Goal: Communication & Community: Answer question/provide support

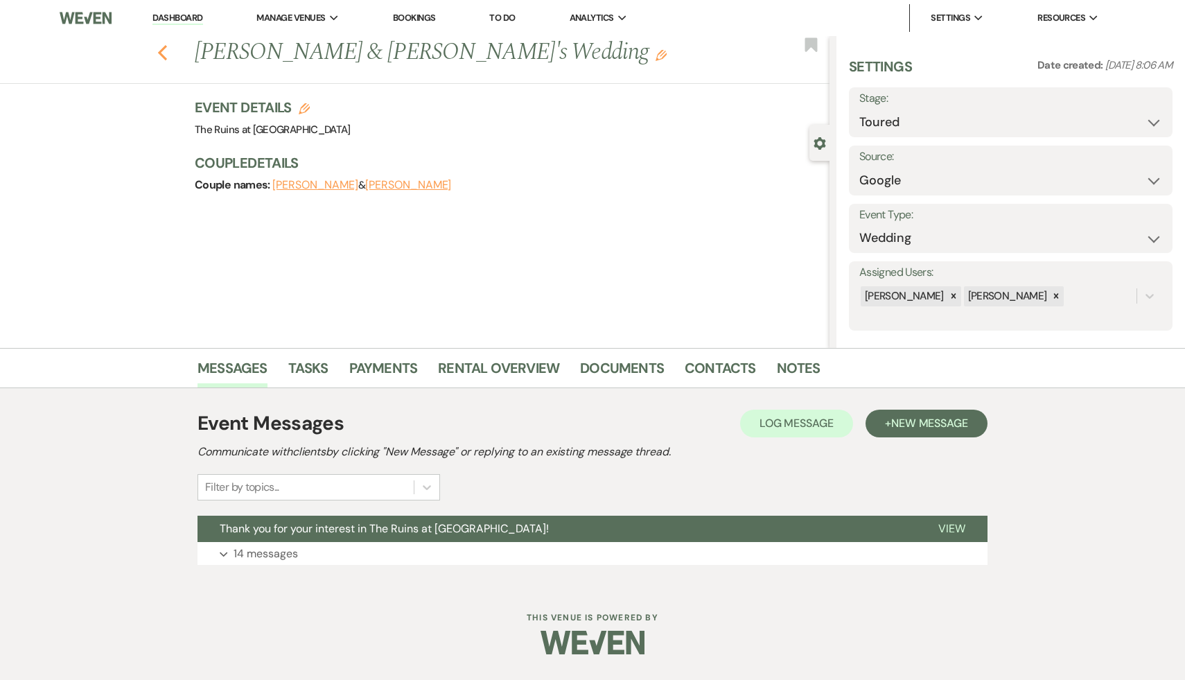
click at [159, 51] on use "button" at bounding box center [162, 52] width 9 height 15
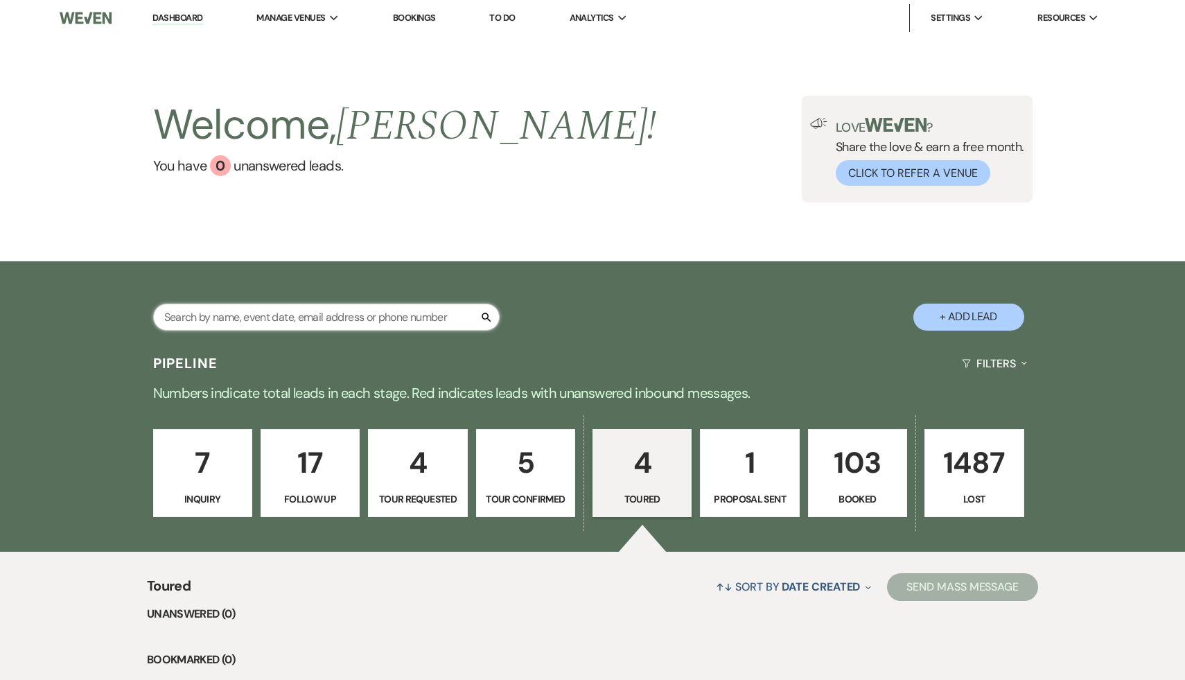
click at [384, 321] on input "text" at bounding box center [326, 316] width 346 height 27
type input "[PERSON_NAME]"
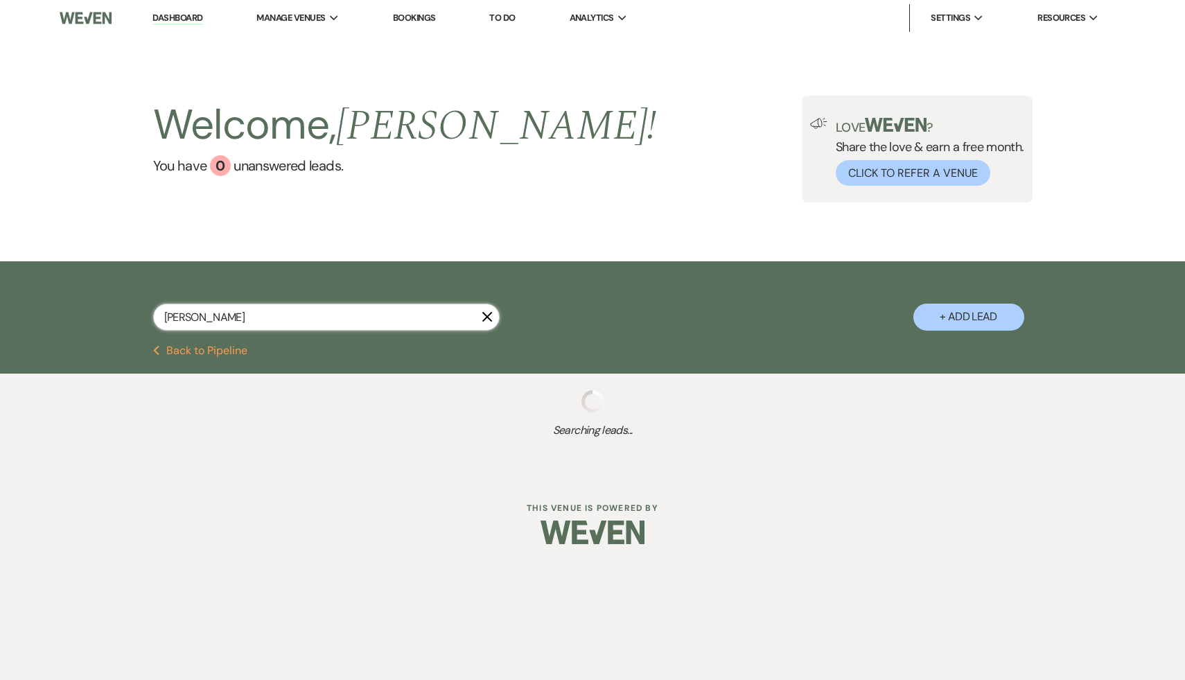
select select "2"
select select "8"
select select "7"
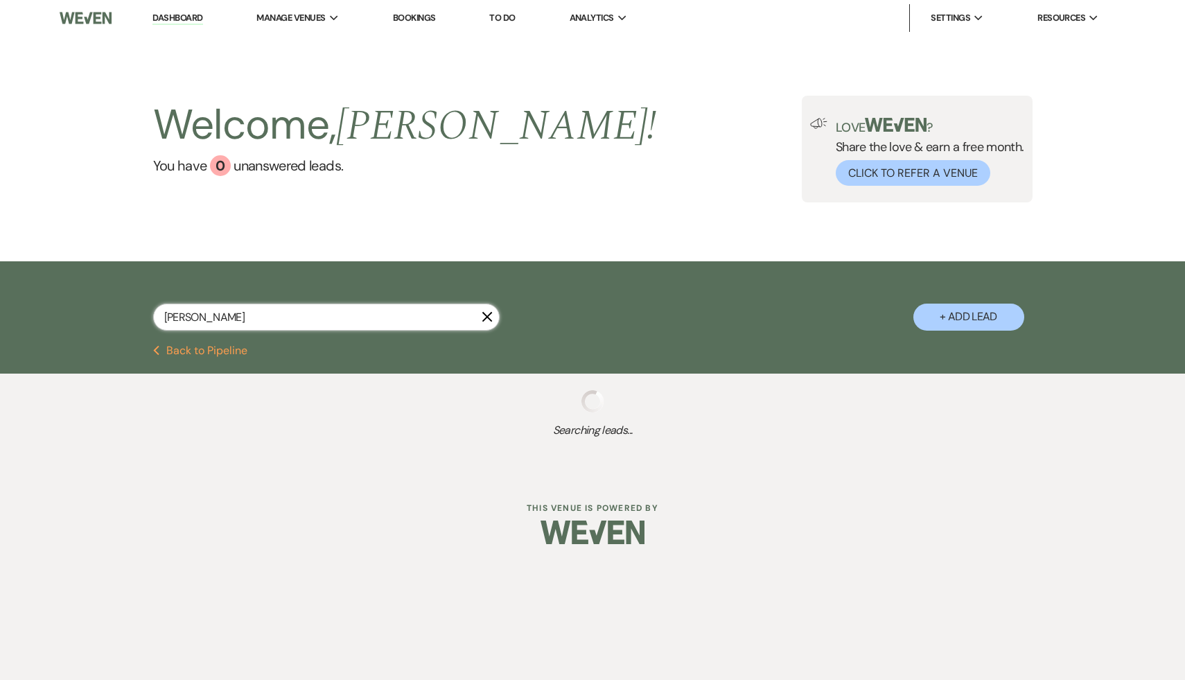
select select "8"
select select "5"
select select "8"
select select "5"
select select "8"
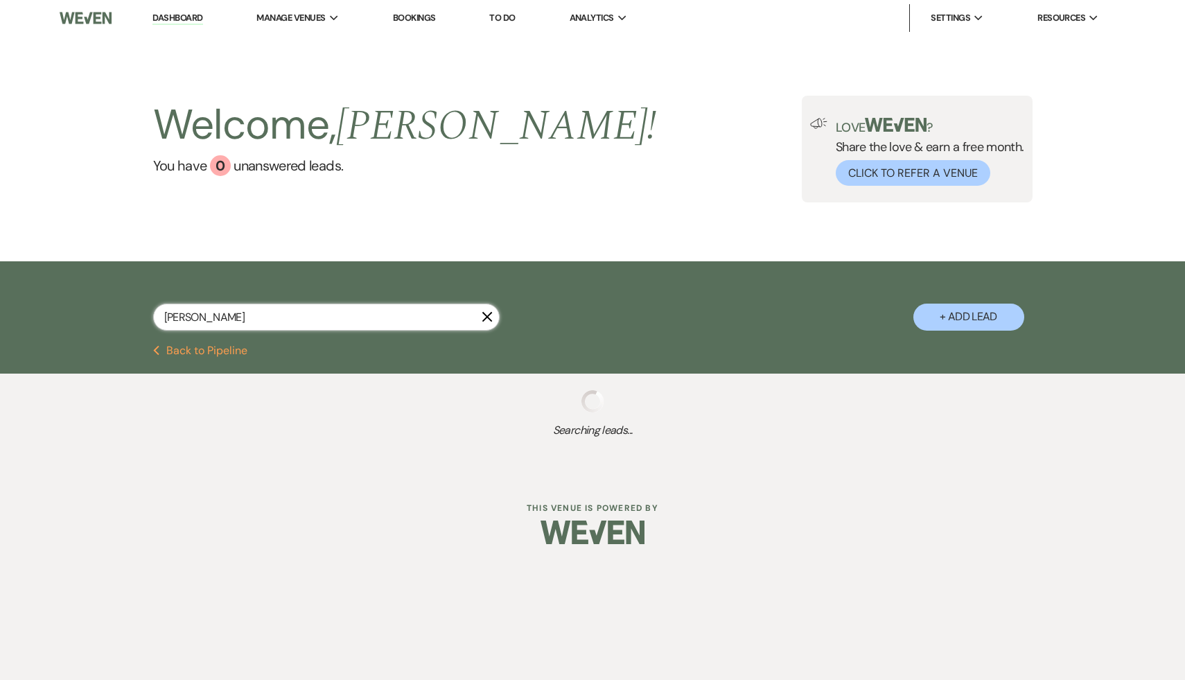
select select "6"
select select "8"
select select "5"
select select "8"
select select "5"
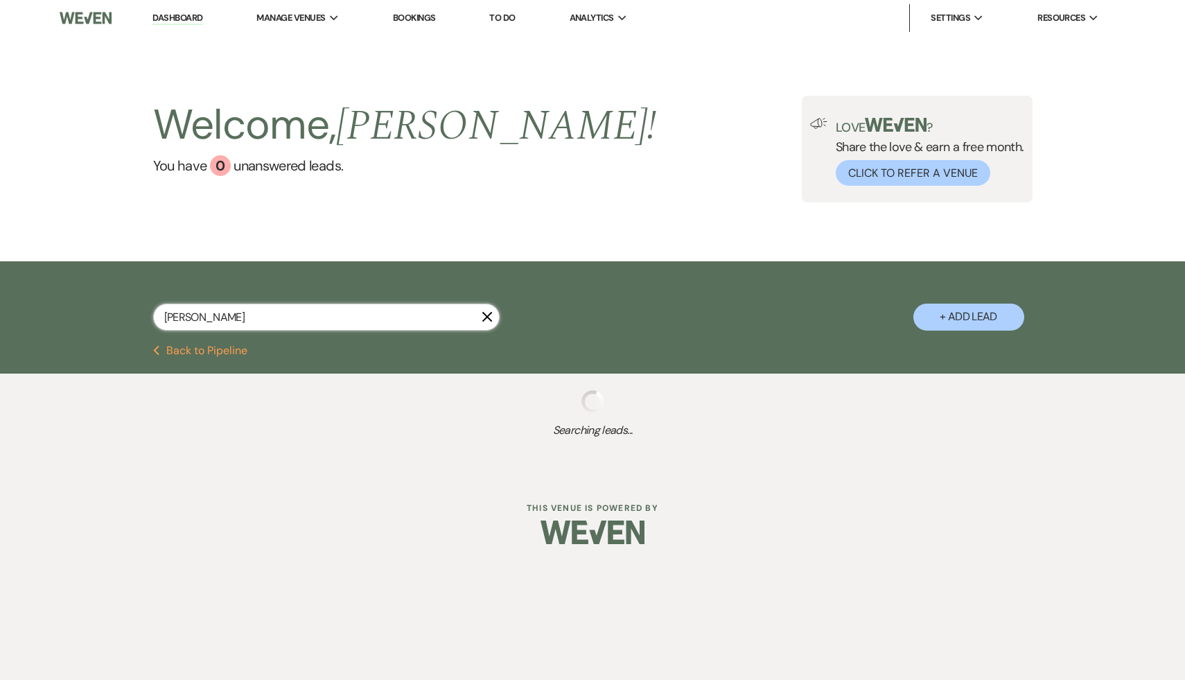
select select "8"
select select "5"
select select "8"
select select "7"
select select "8"
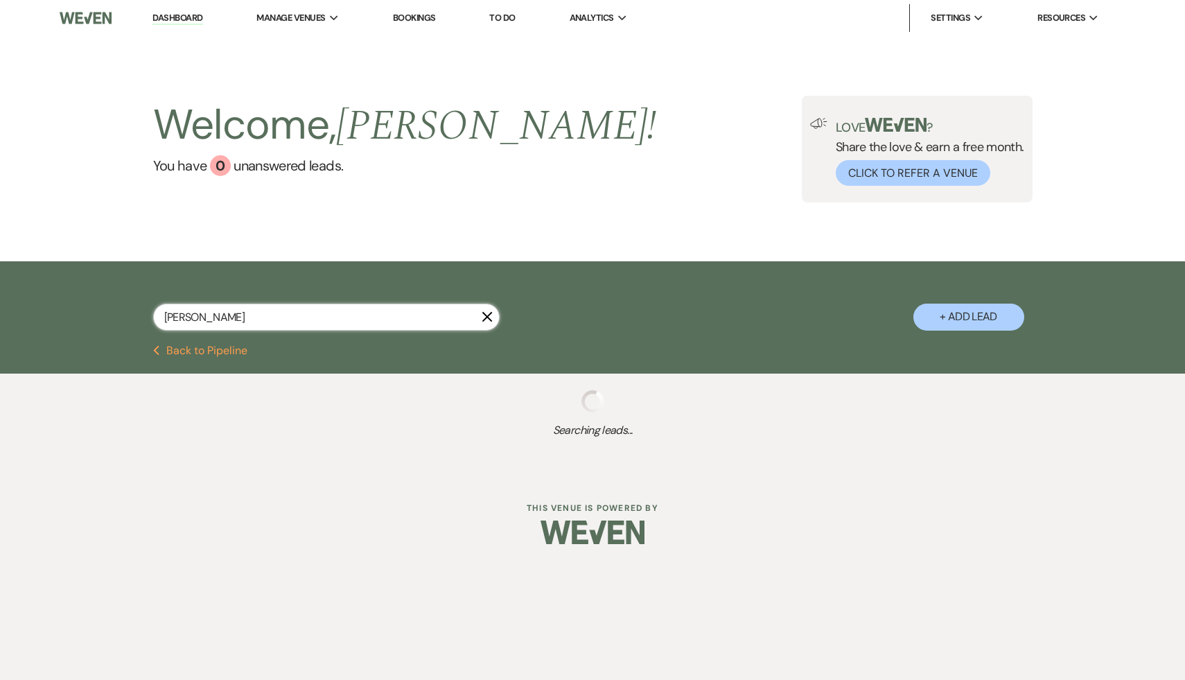
select select "5"
select select "8"
select select "5"
select select "8"
select select "6"
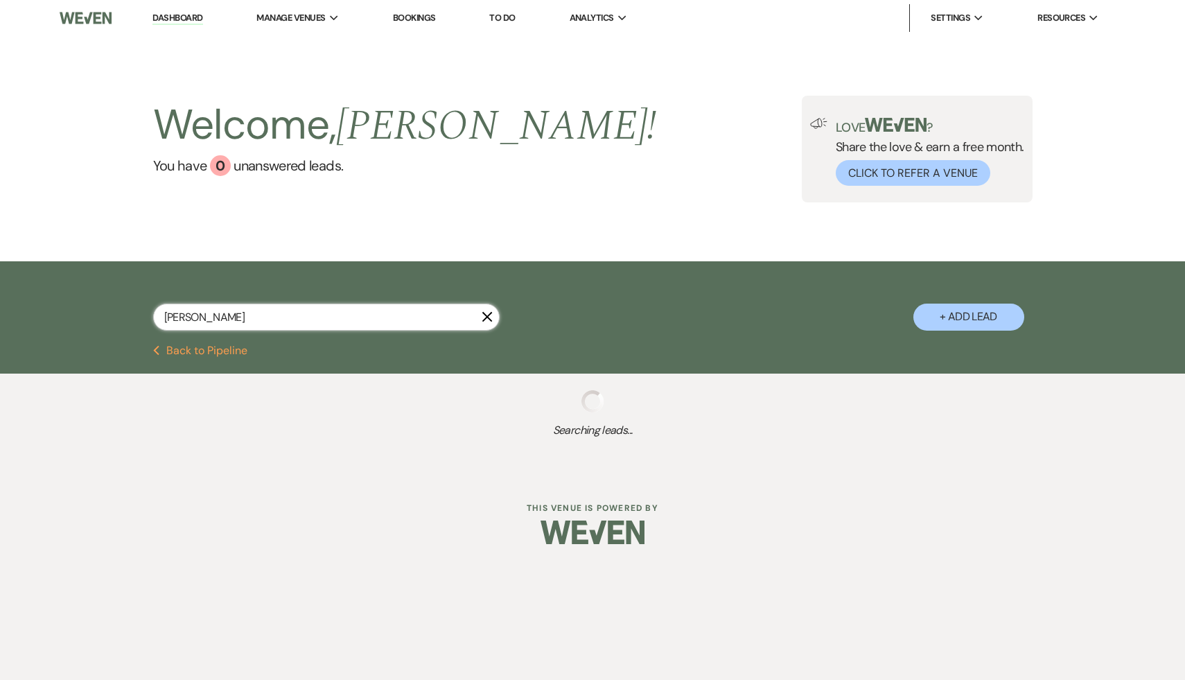
select select "8"
select select "5"
select select "8"
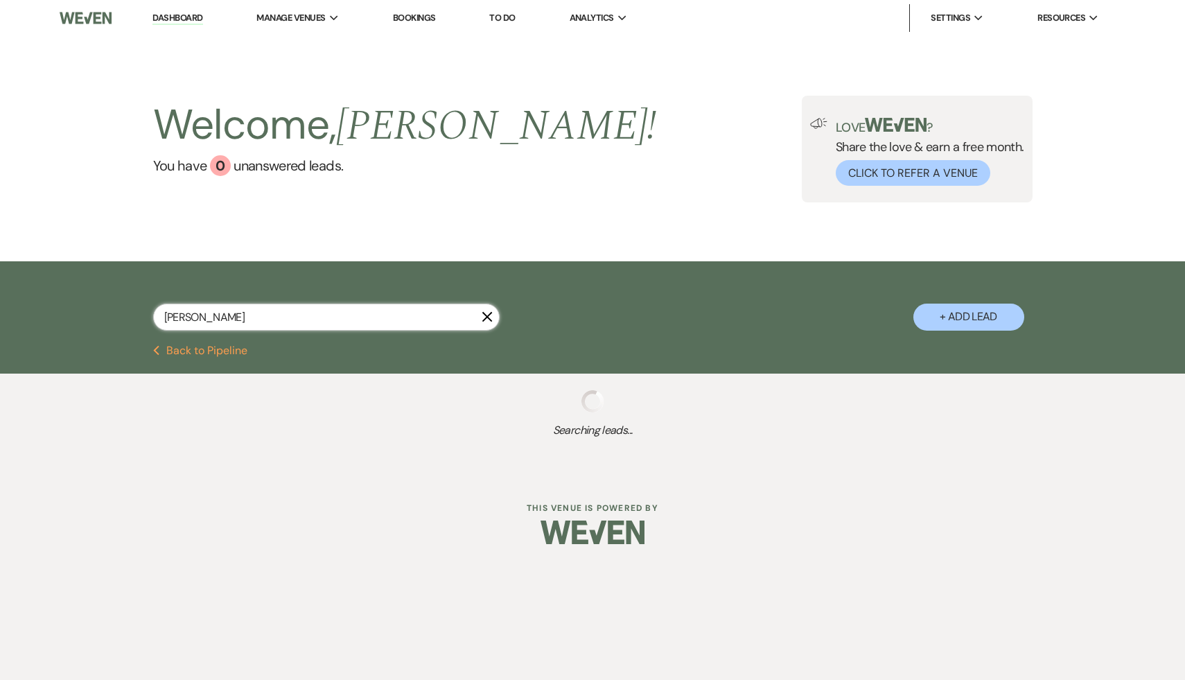
select select "6"
select select "8"
select select "7"
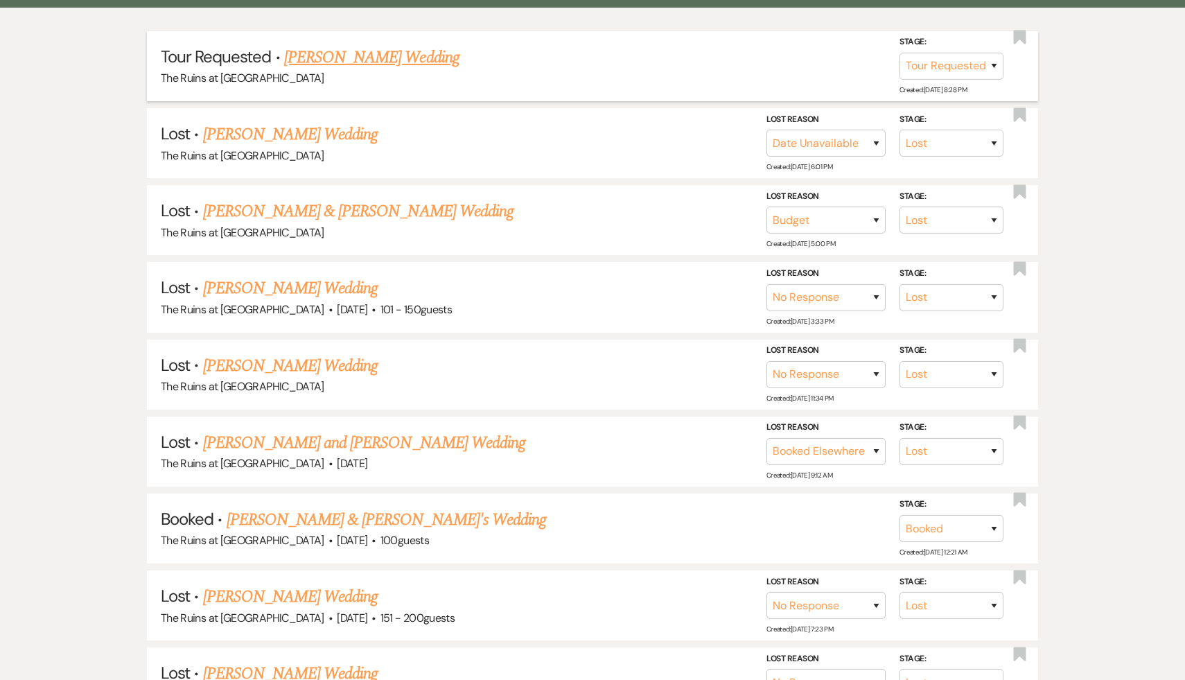
scroll to position [378, 0]
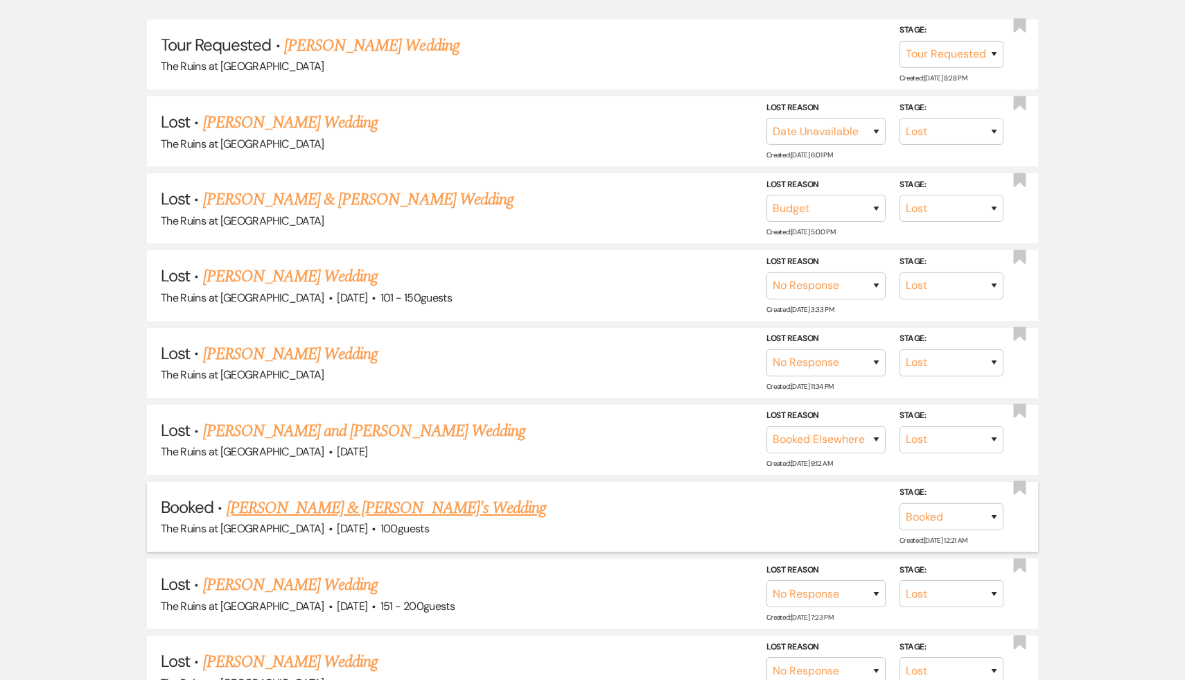
type input "Samantha"
click at [415, 502] on link "Samantha Quinn & Kerkko Rautsola's Wedding" at bounding box center [387, 507] width 320 height 25
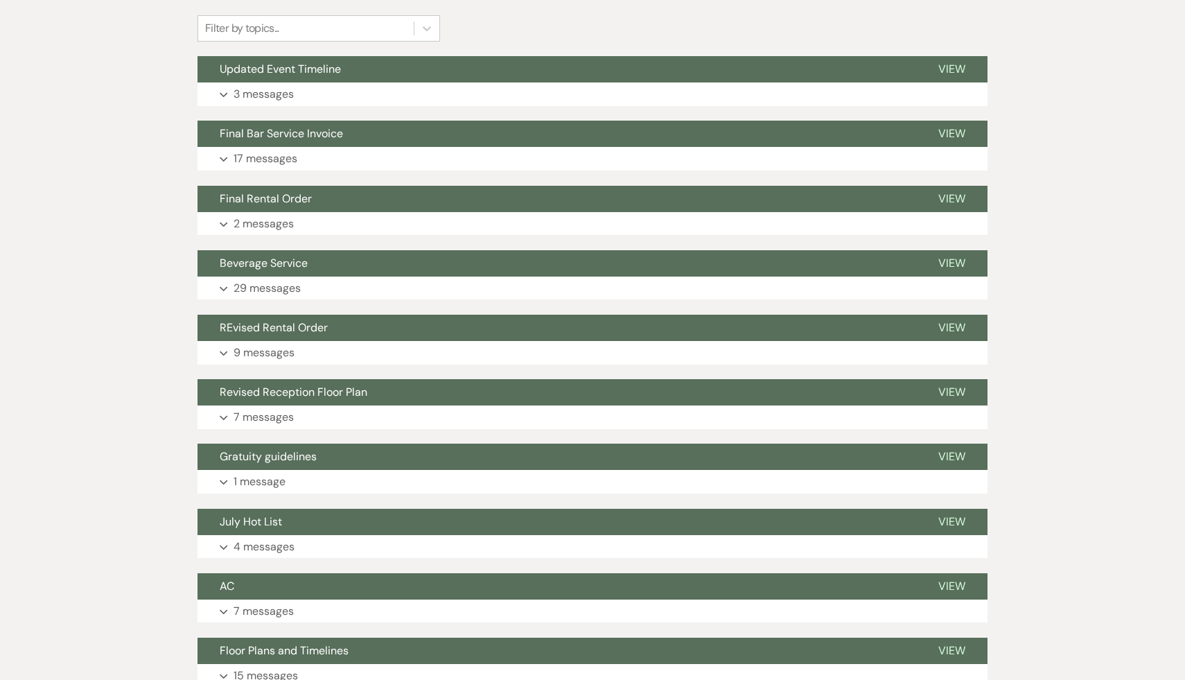
scroll to position [342, 0]
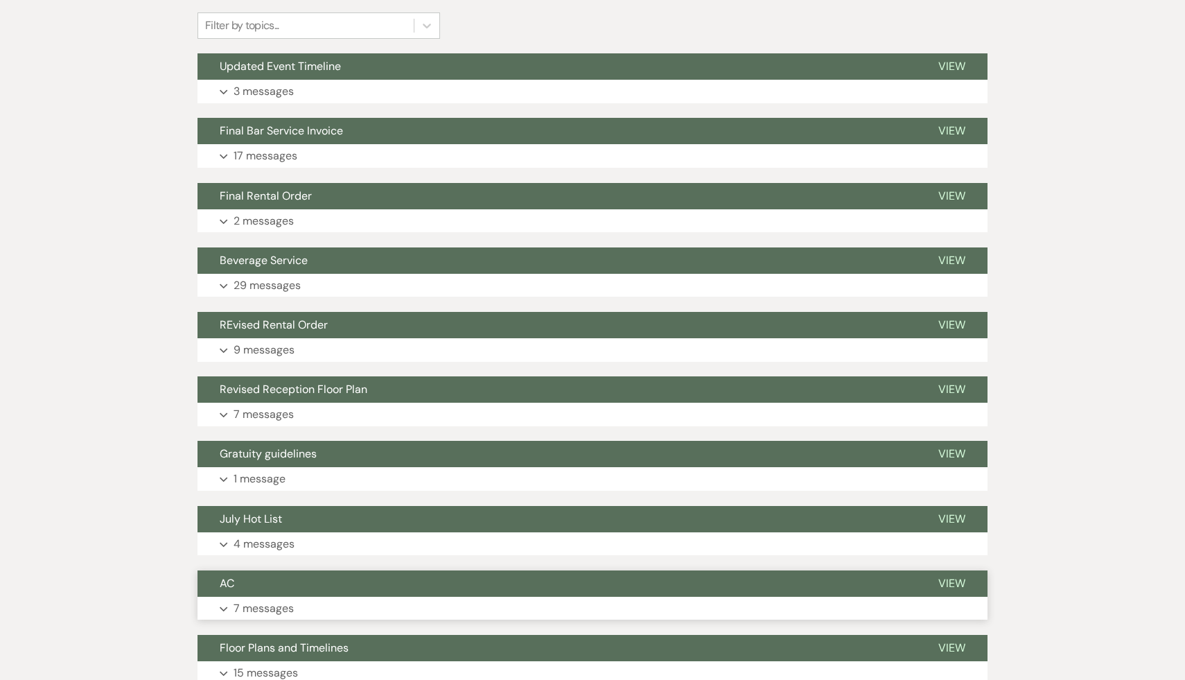
click at [230, 586] on span "AC" at bounding box center [227, 583] width 15 height 15
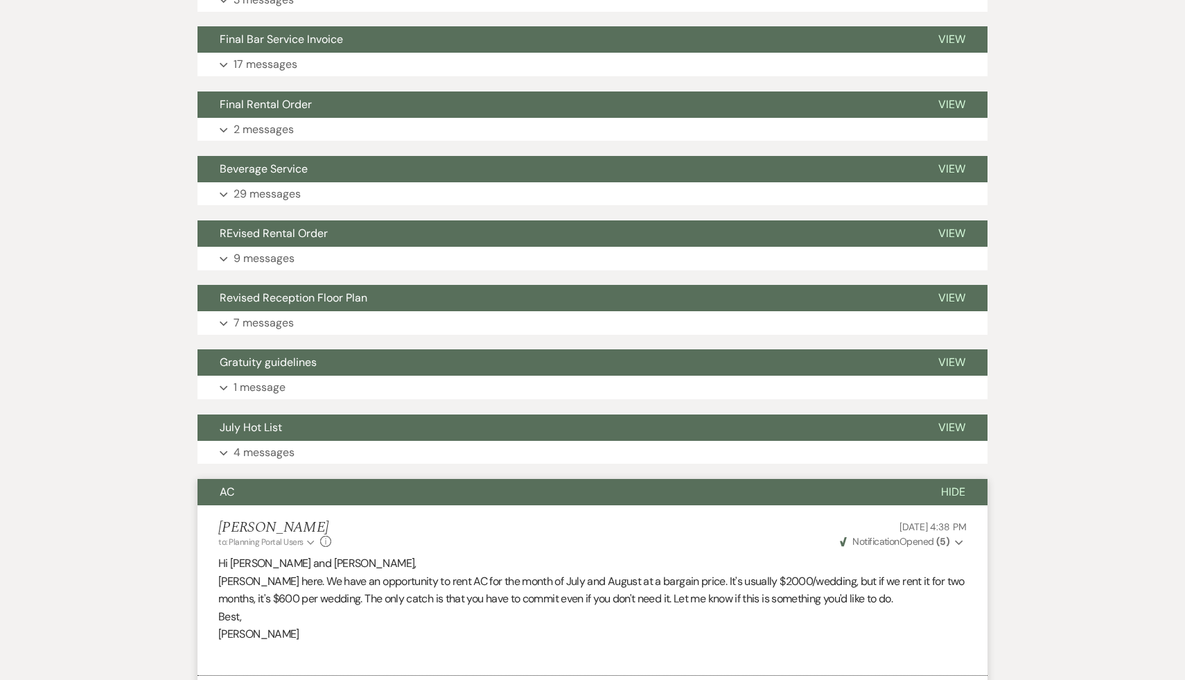
scroll to position [0, 0]
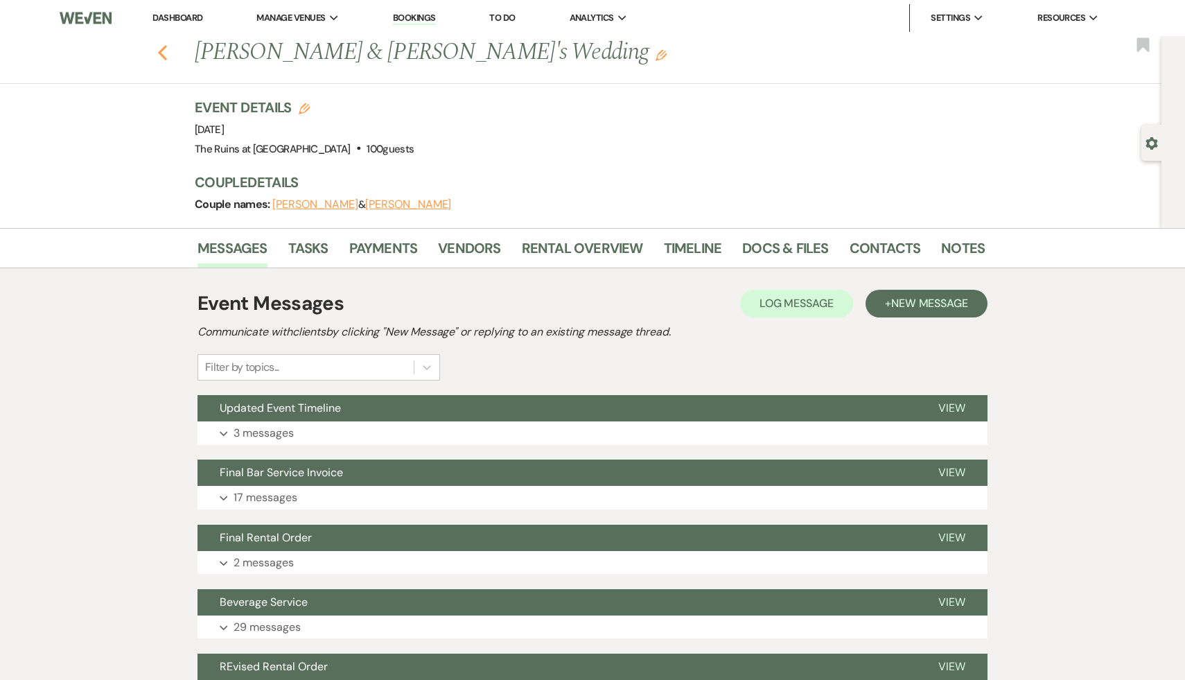
click at [161, 46] on icon "Previous" at bounding box center [162, 52] width 10 height 17
select select "2"
select select "8"
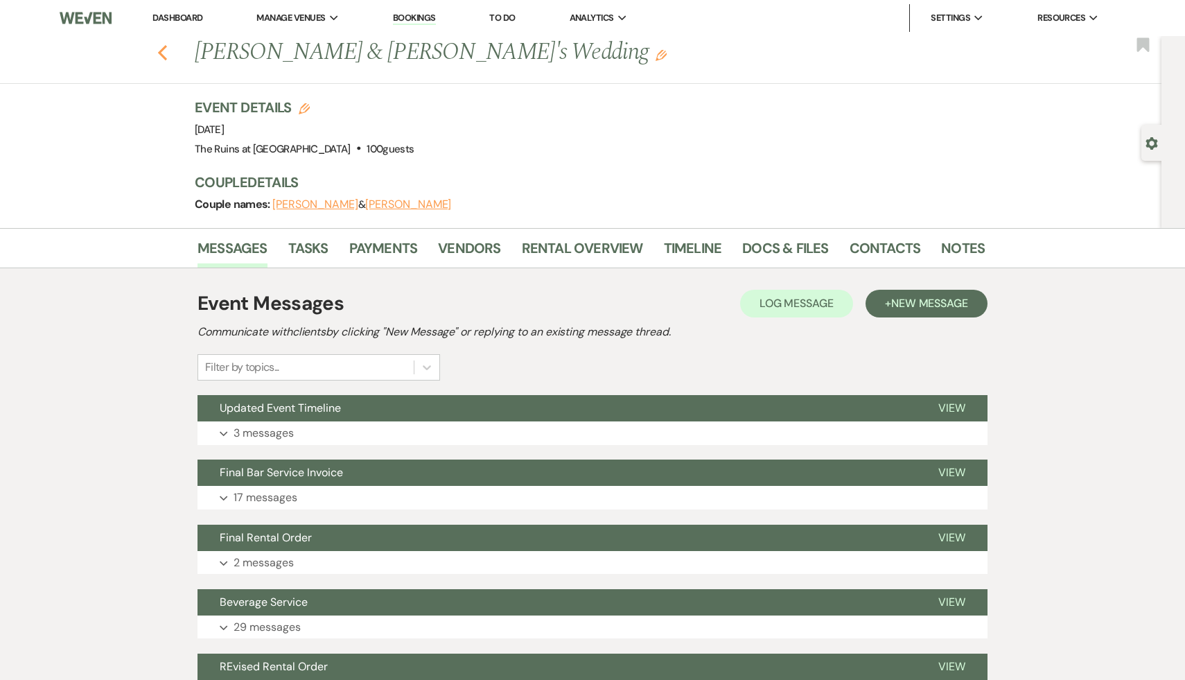
select select "7"
select select "8"
select select "5"
select select "8"
select select "5"
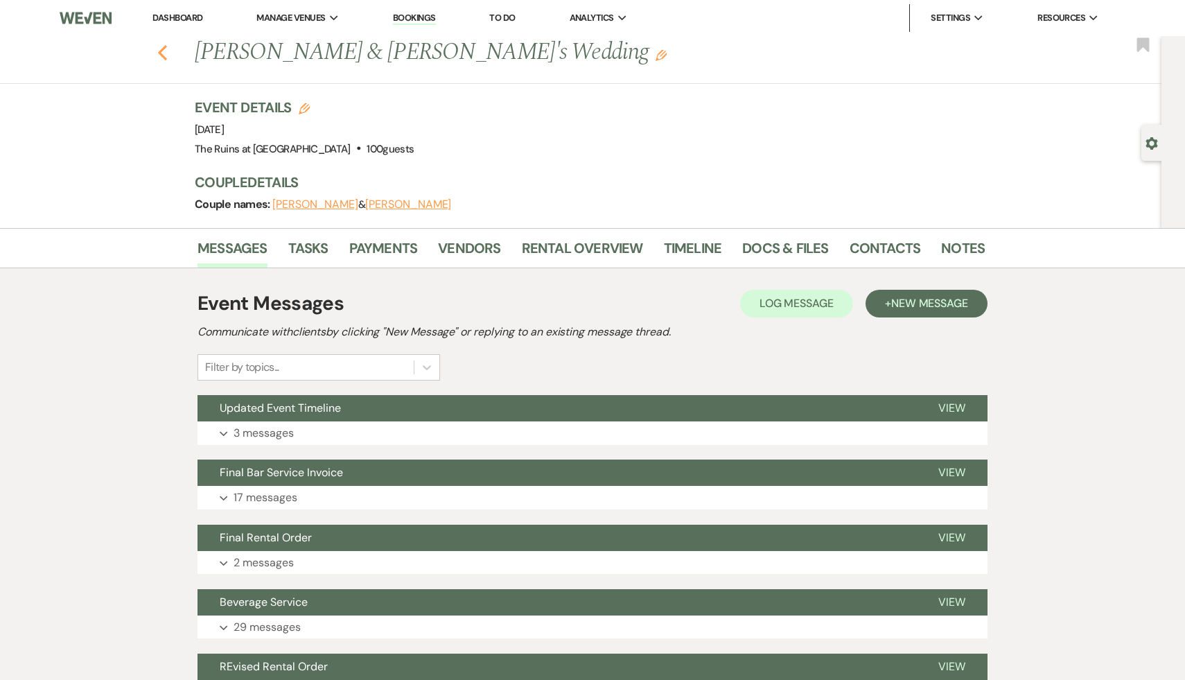
select select "8"
select select "6"
select select "8"
select select "5"
select select "8"
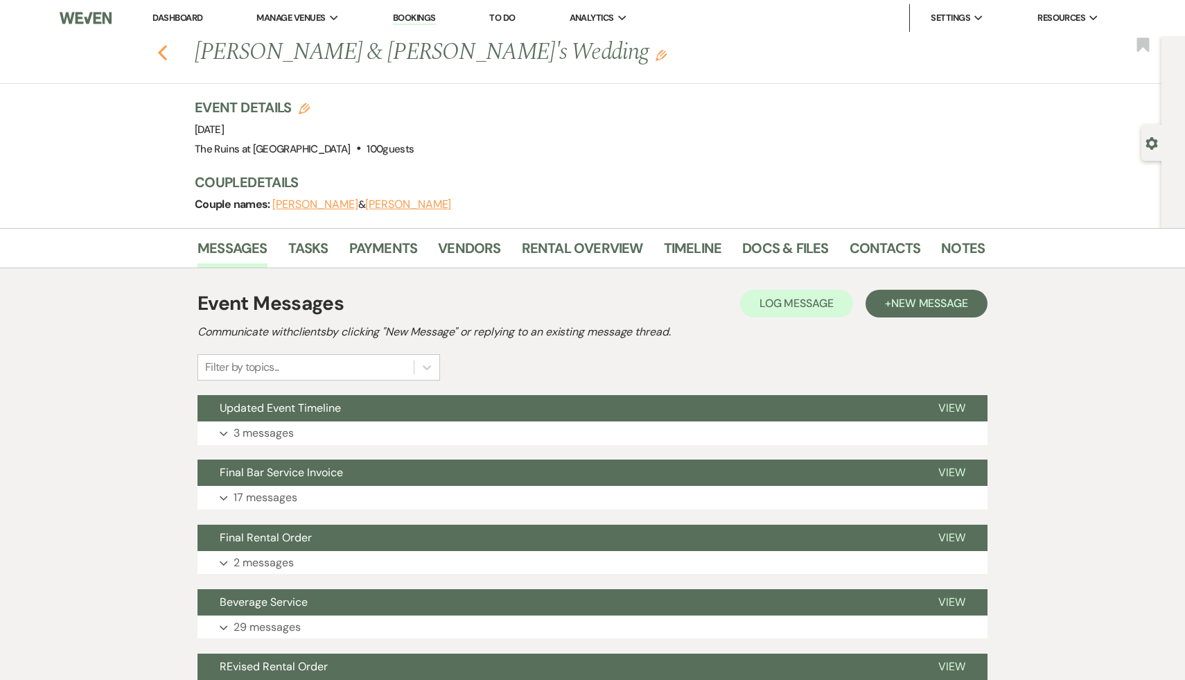
select select "5"
select select "8"
select select "5"
select select "8"
select select "7"
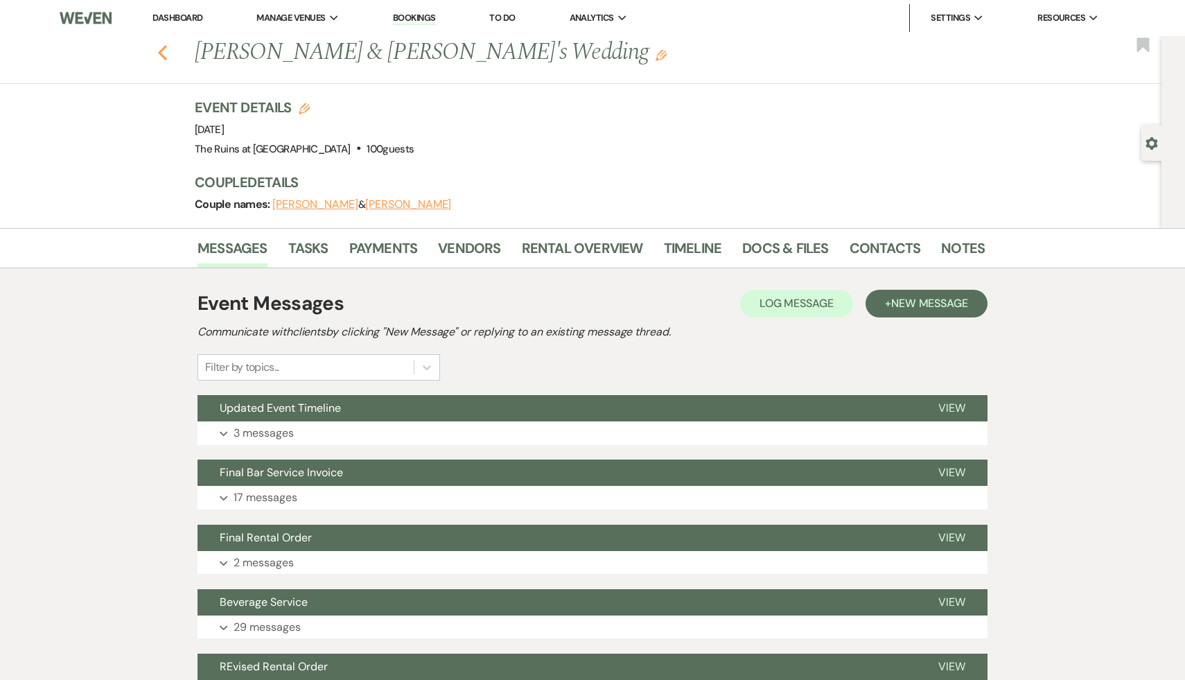
select select "8"
select select "5"
select select "8"
select select "5"
select select "8"
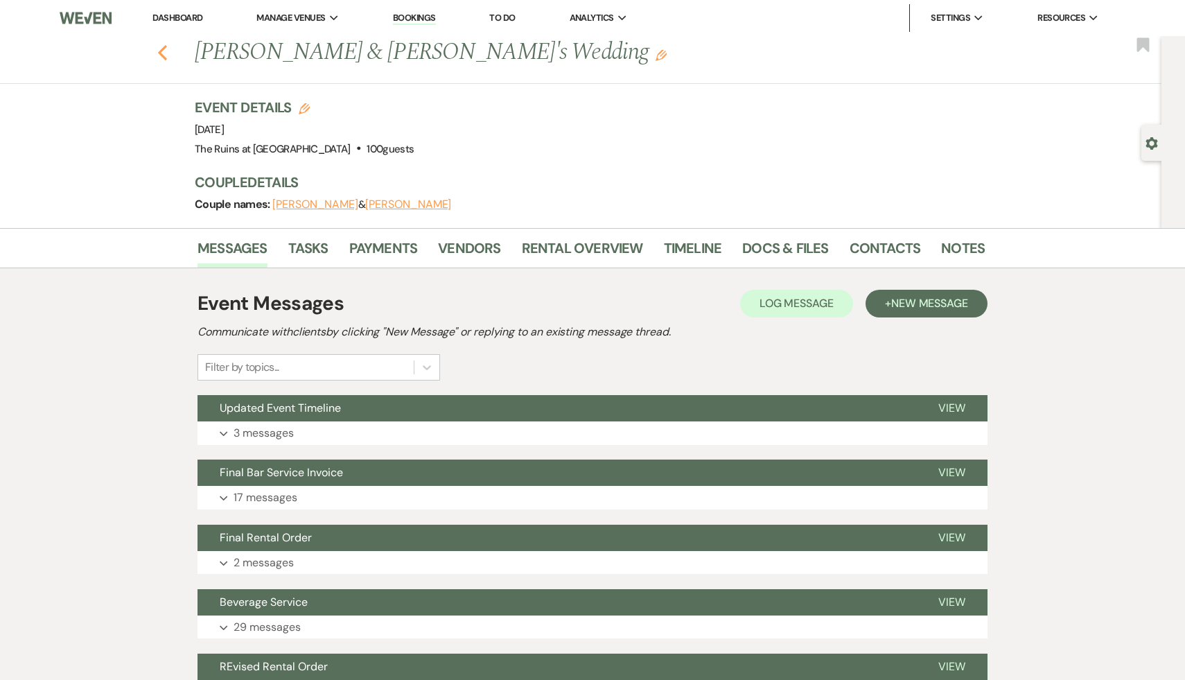
select select "6"
select select "8"
select select "5"
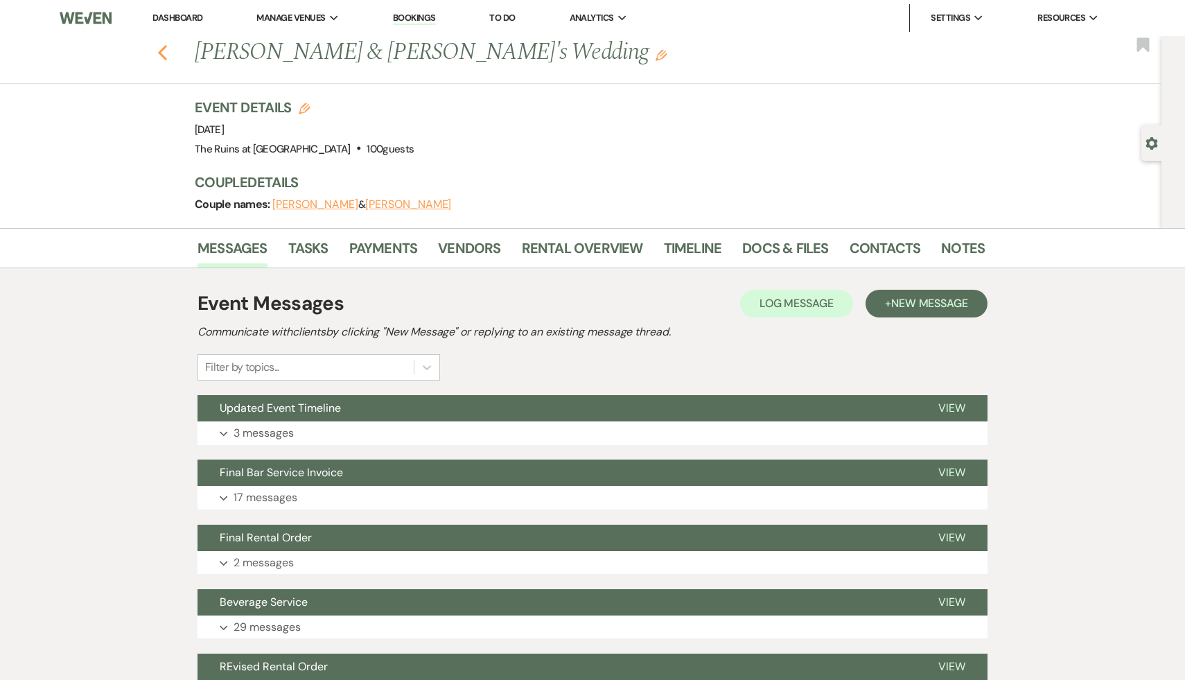
select select "8"
select select "6"
select select "8"
select select "7"
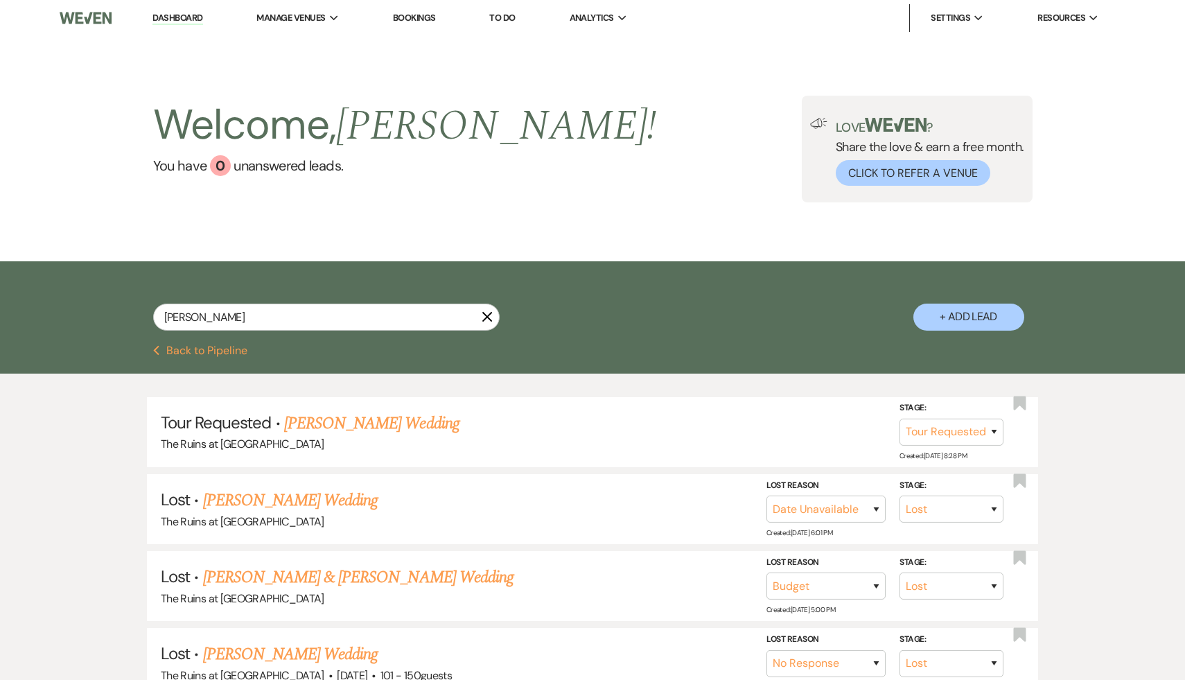
click at [190, 17] on link "Dashboard" at bounding box center [177, 18] width 50 height 13
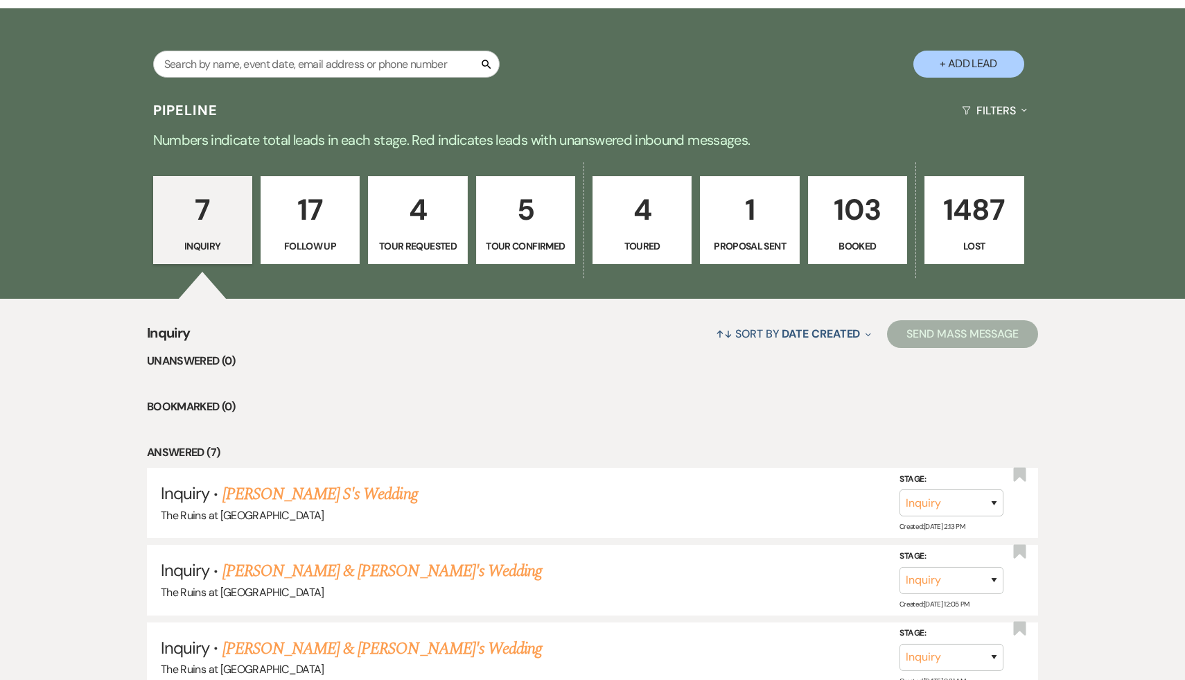
scroll to position [267, 0]
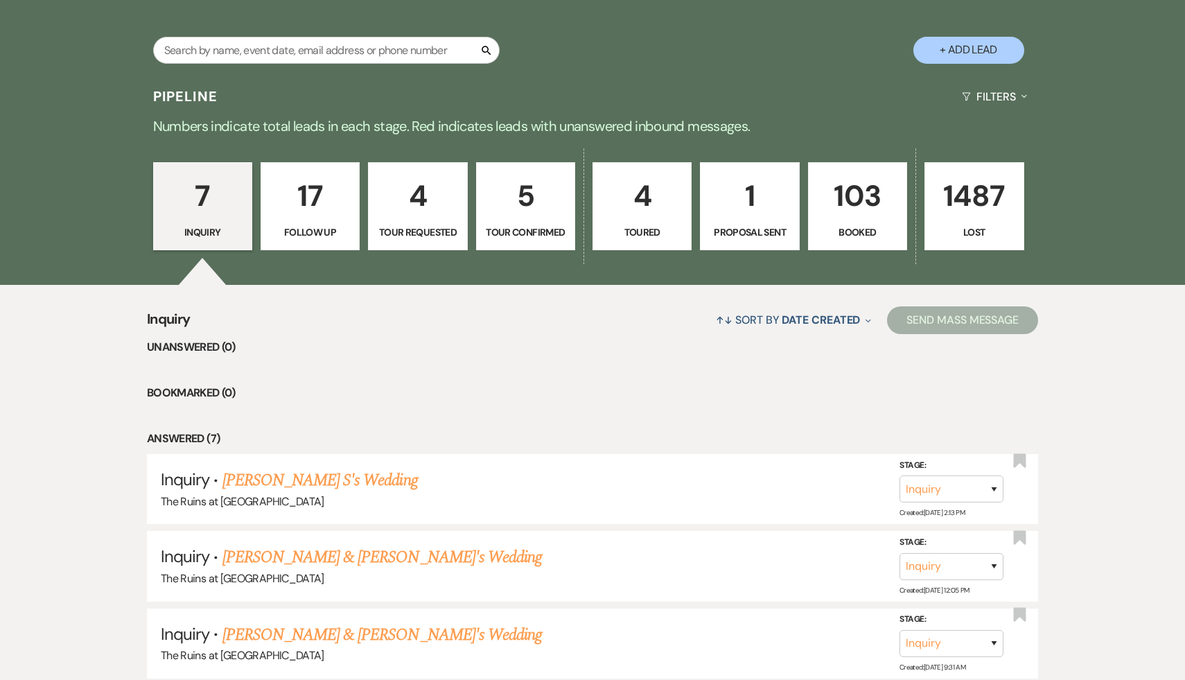
click at [204, 195] on p "7" at bounding box center [202, 195] width 81 height 46
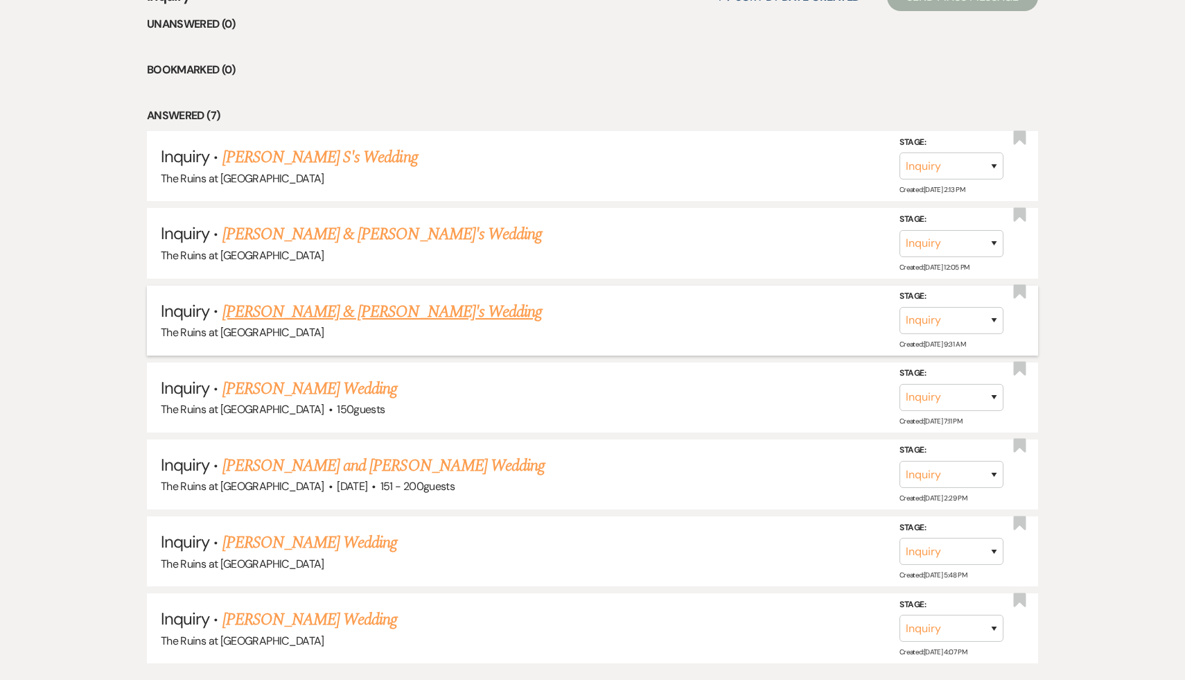
scroll to position [592, 0]
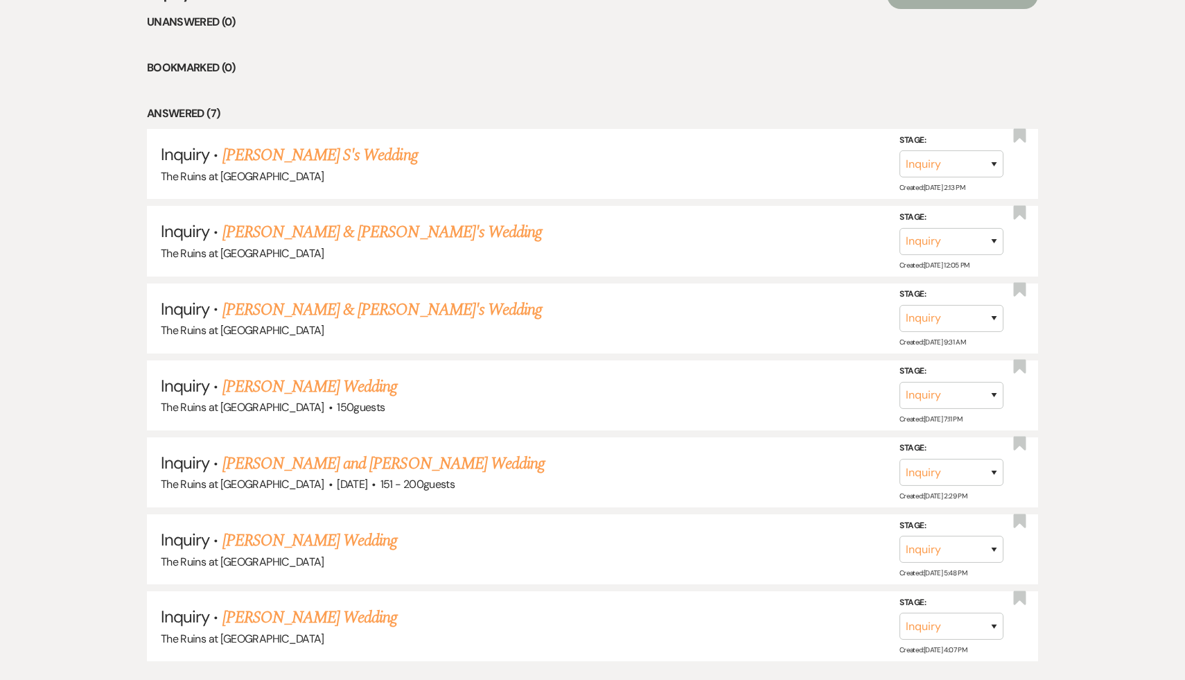
click at [539, 94] on ul "Unanswered (0) Bookmarked (0) Answered (7) Inquiry · Grace S's Wedding The Ruin…" at bounding box center [592, 337] width 891 height 648
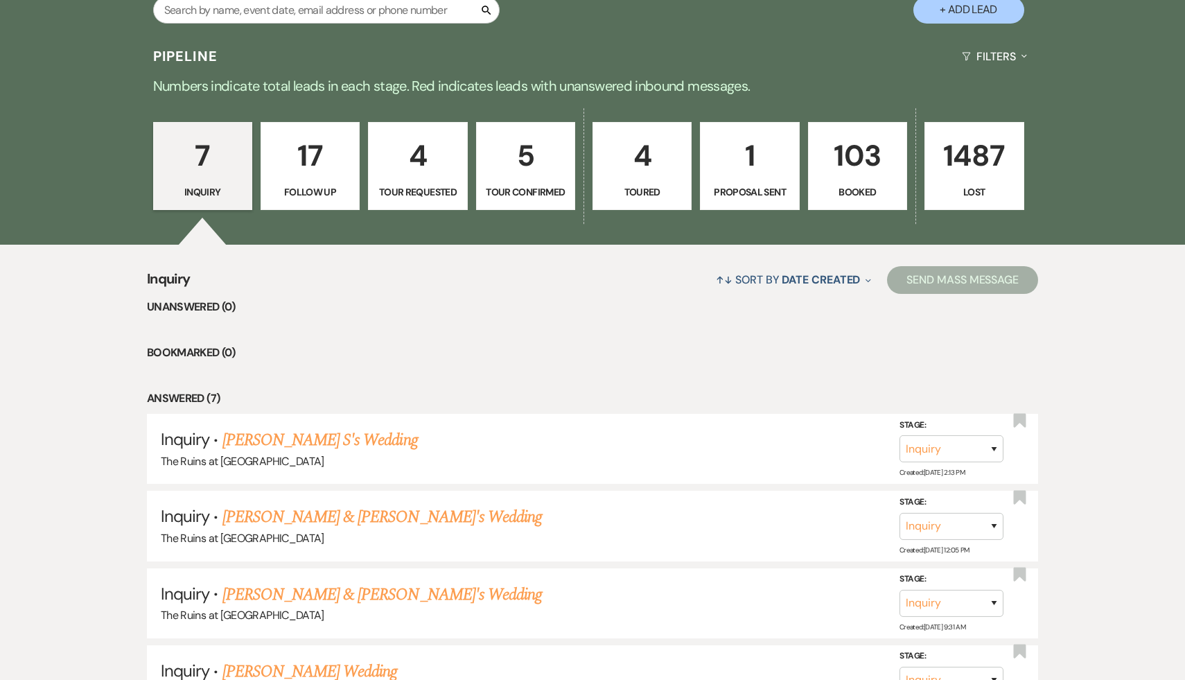
scroll to position [284, 0]
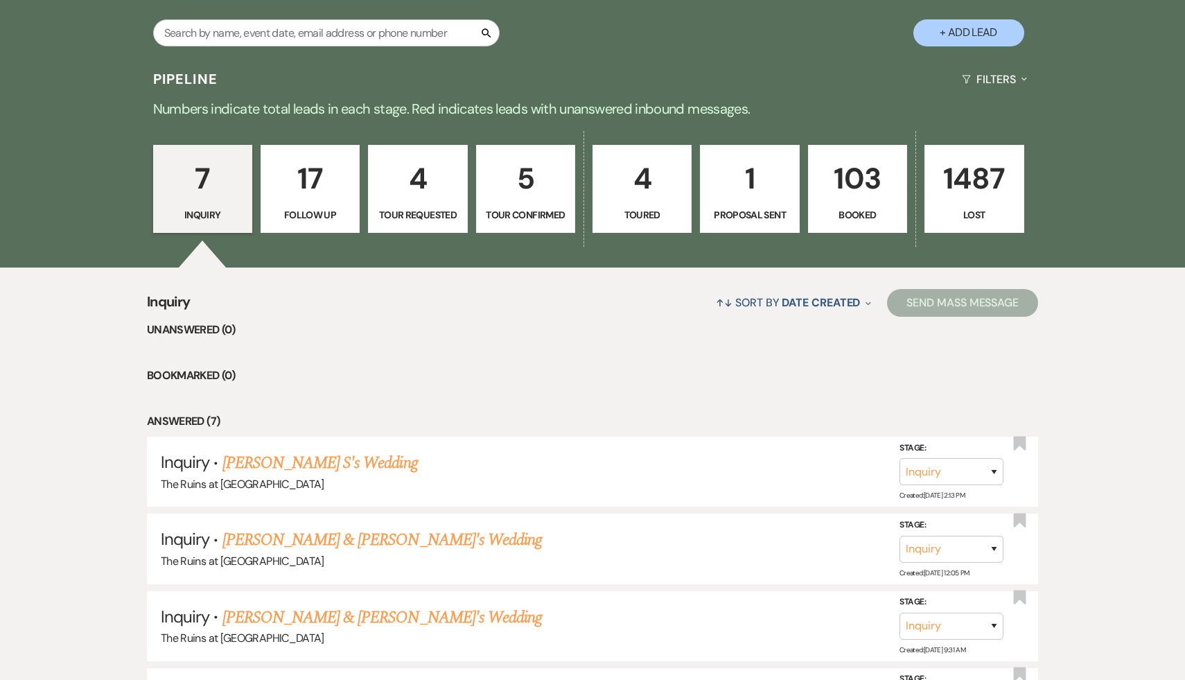
click at [319, 184] on p "17" at bounding box center [309, 178] width 81 height 46
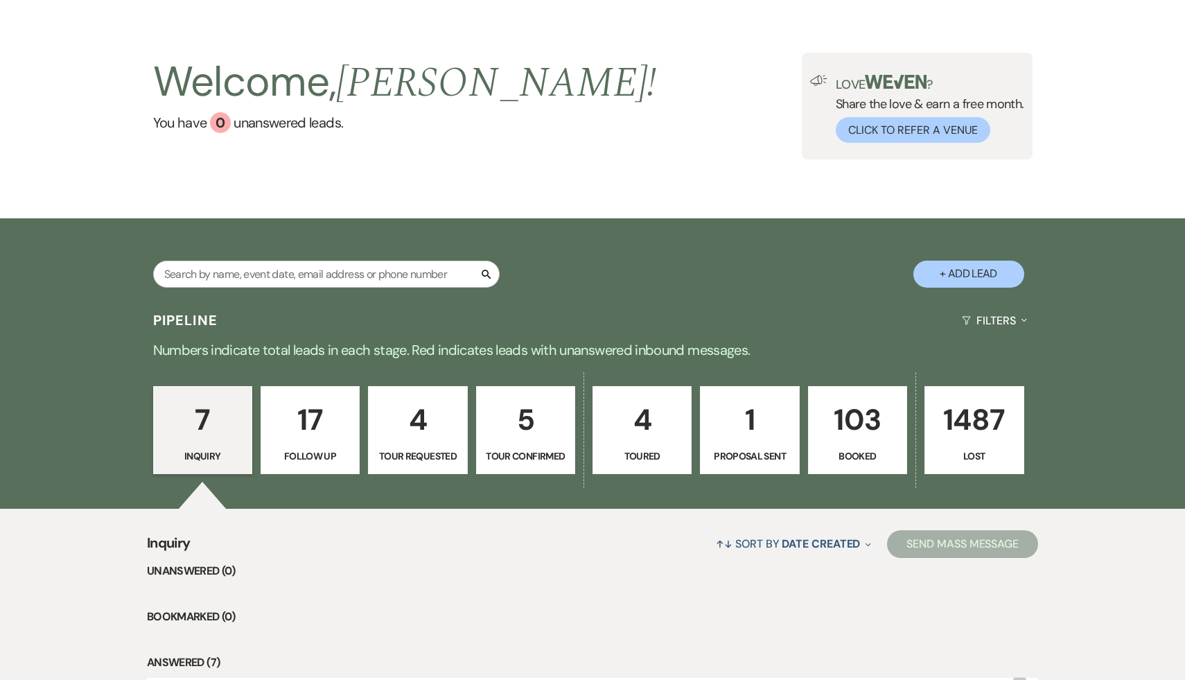
select select "9"
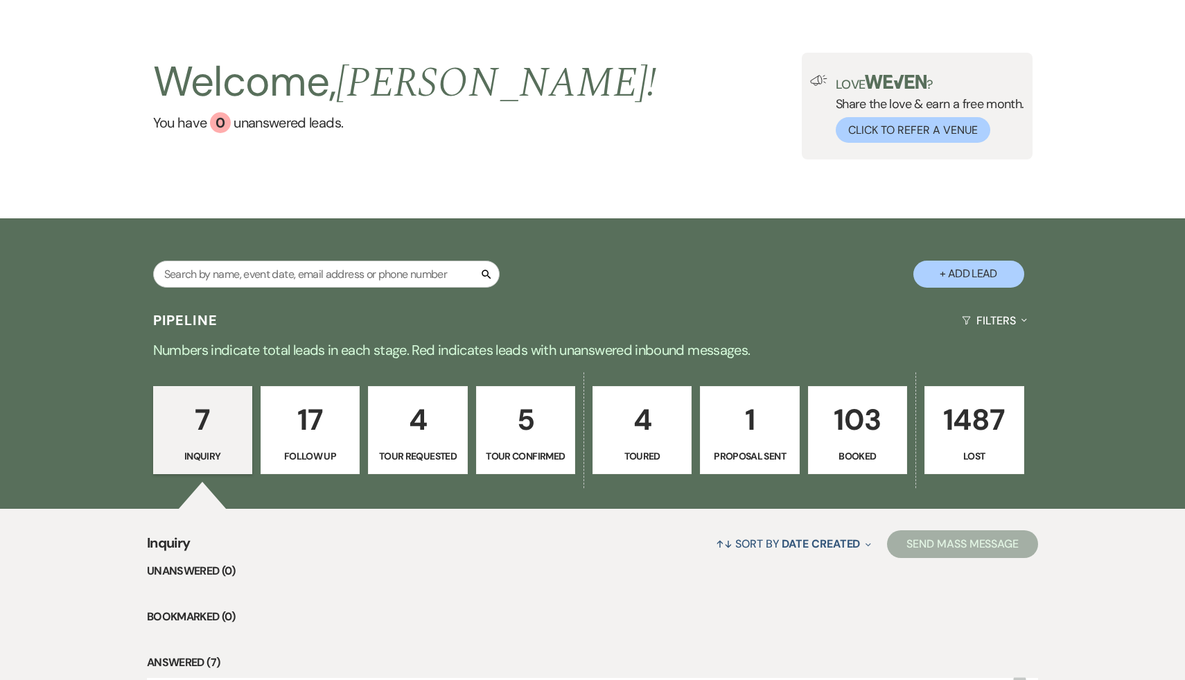
select select "9"
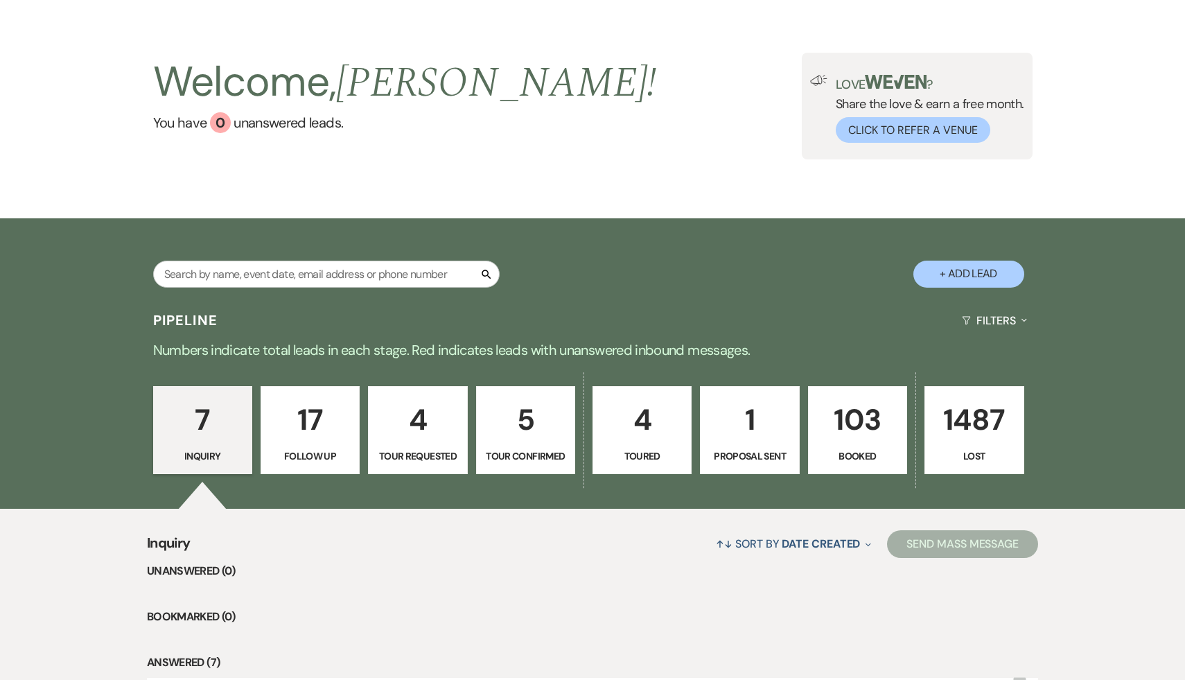
select select "9"
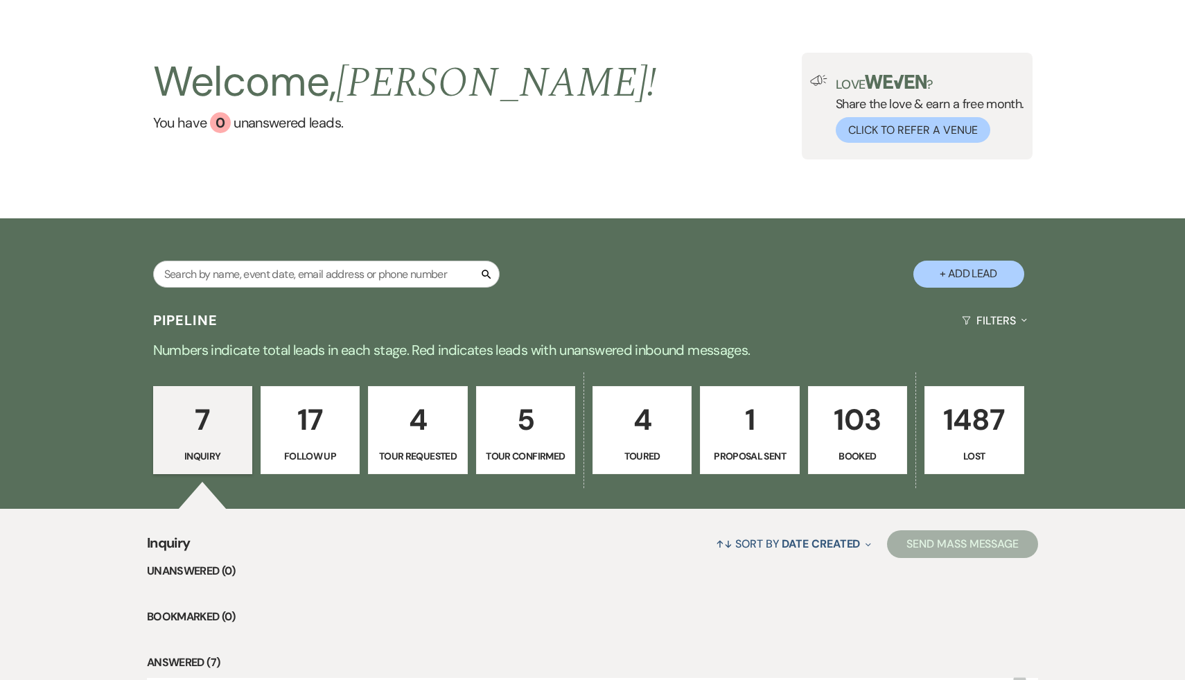
select select "9"
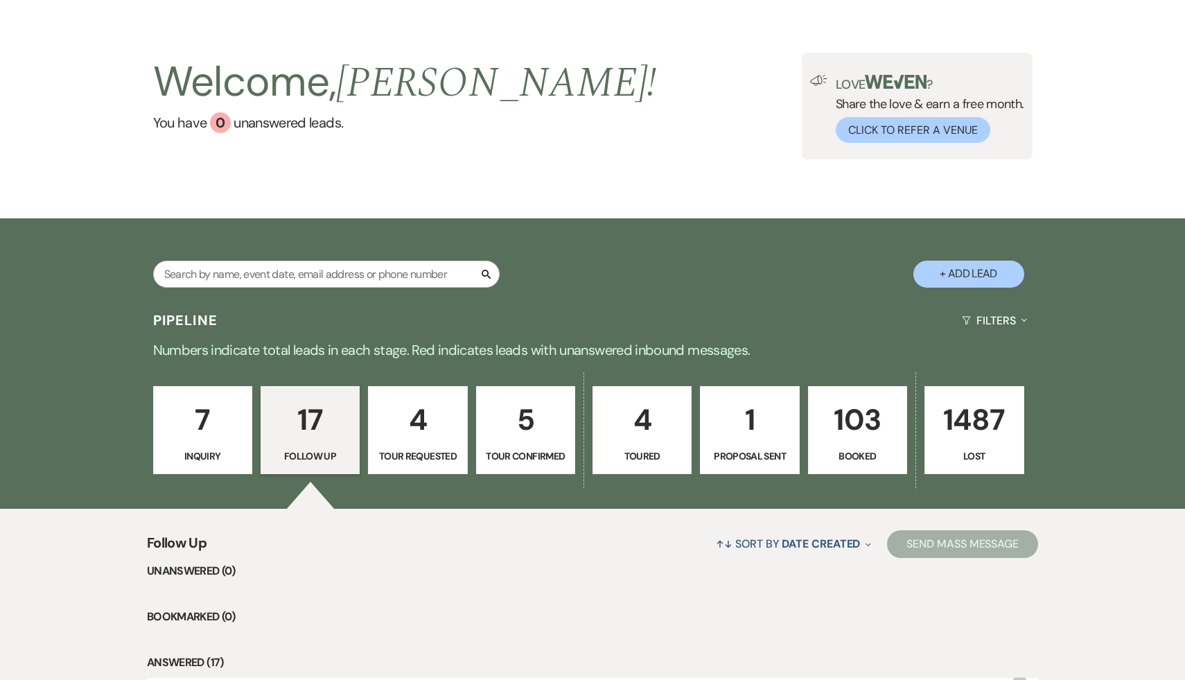
scroll to position [284, 0]
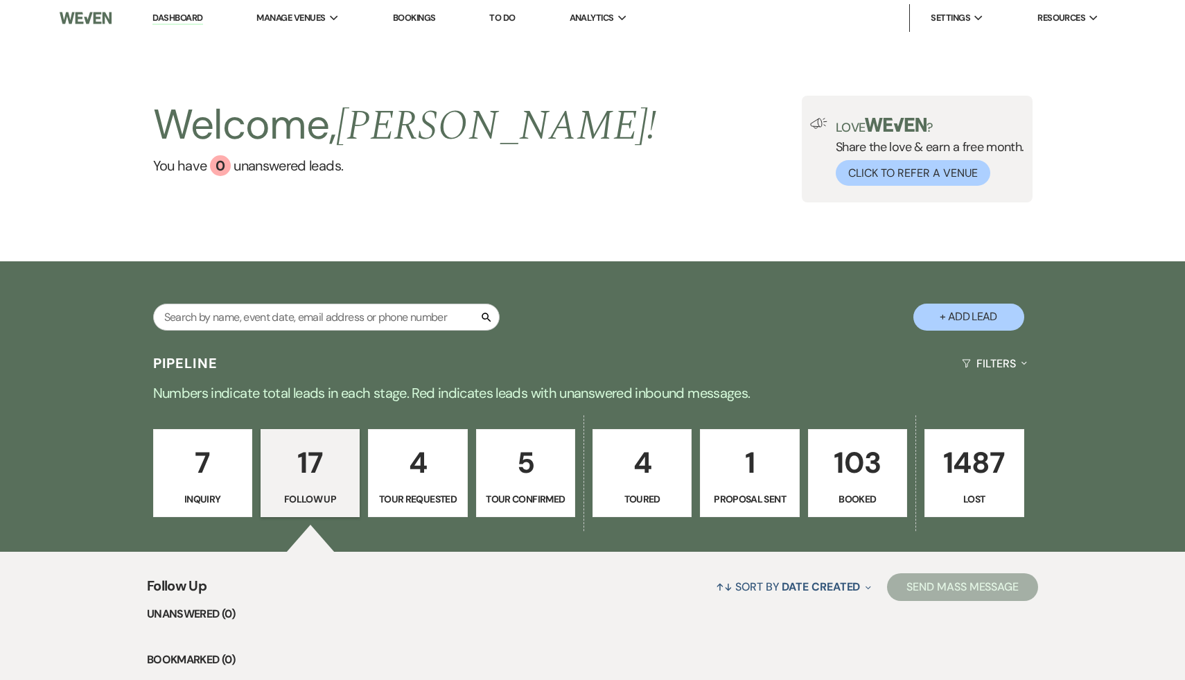
select select "9"
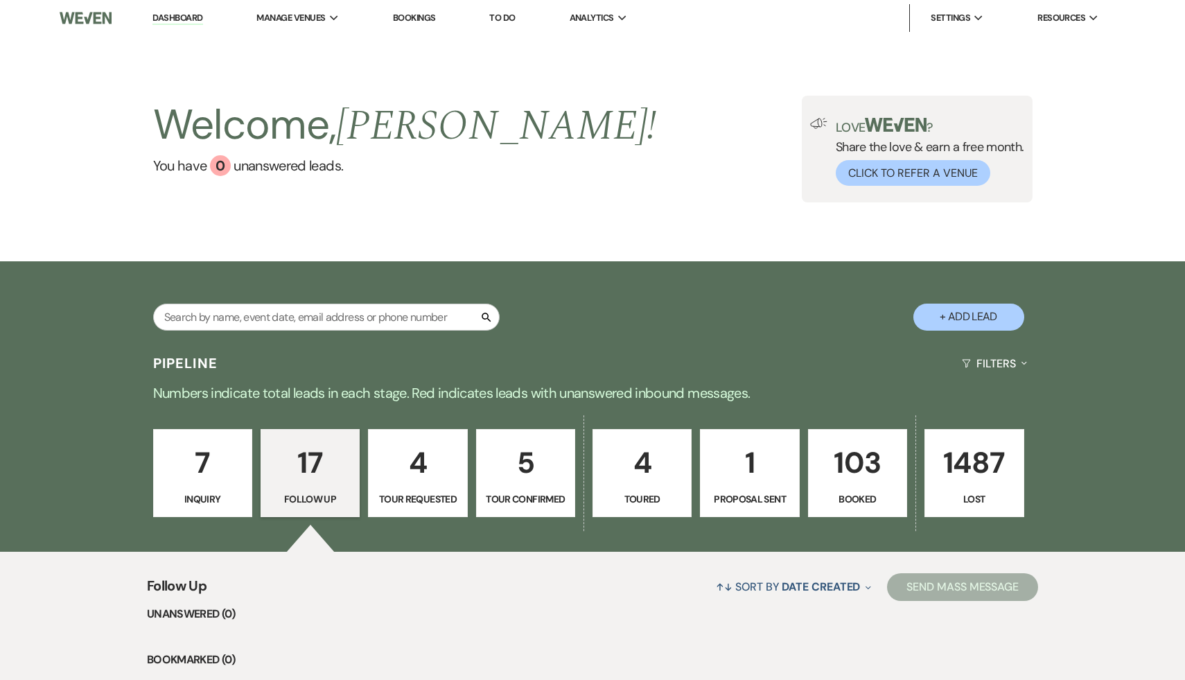
select select "9"
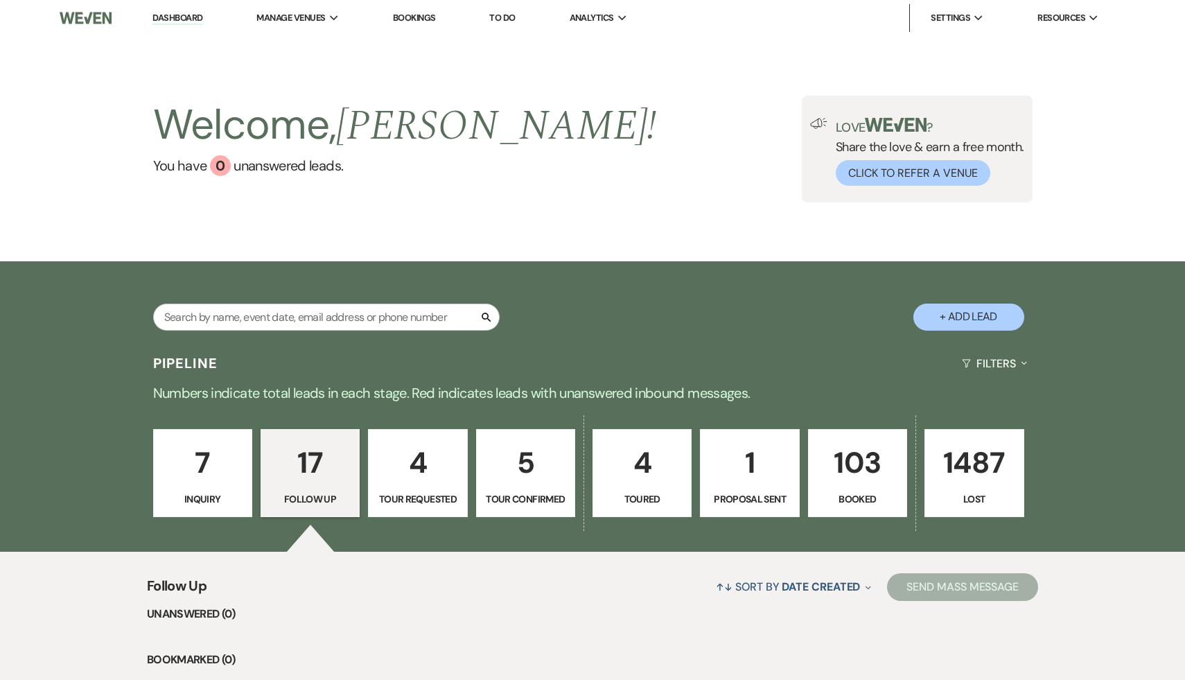
select select "9"
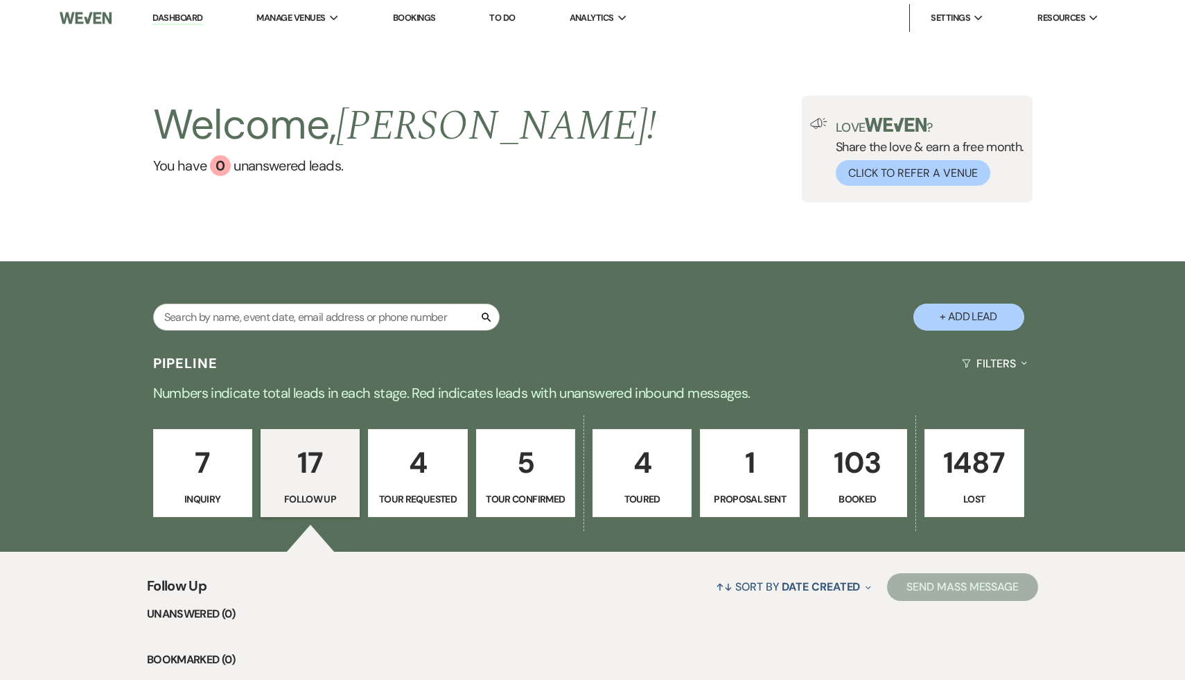
select select "9"
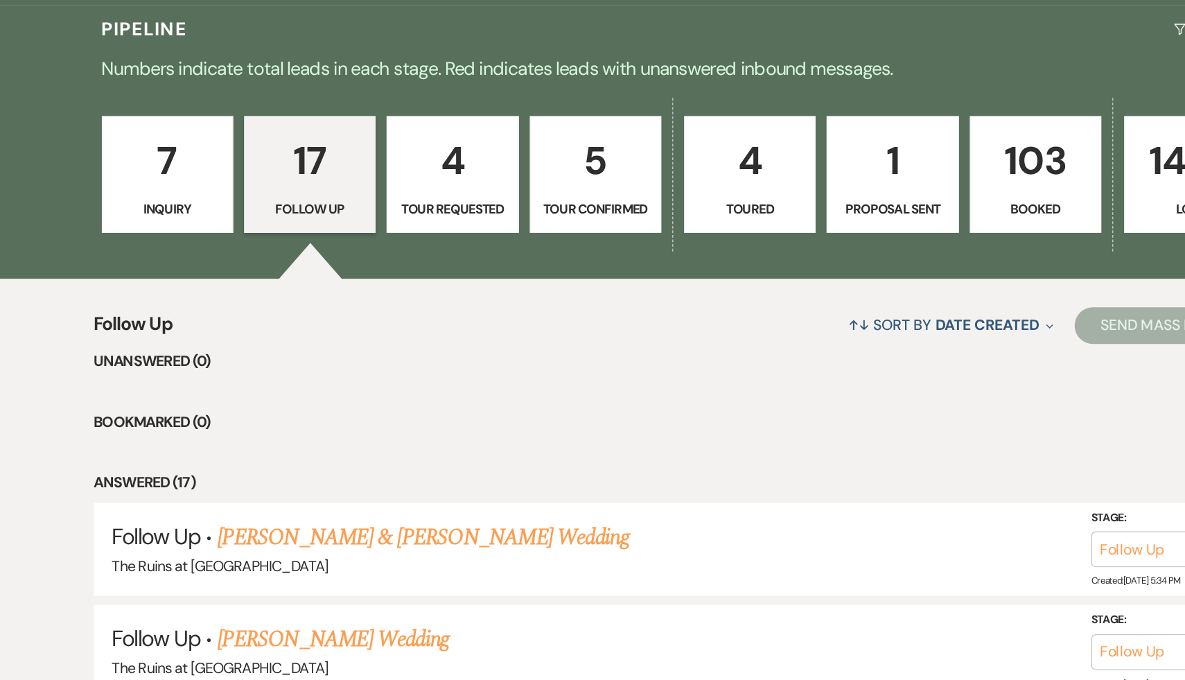
scroll to position [175, 0]
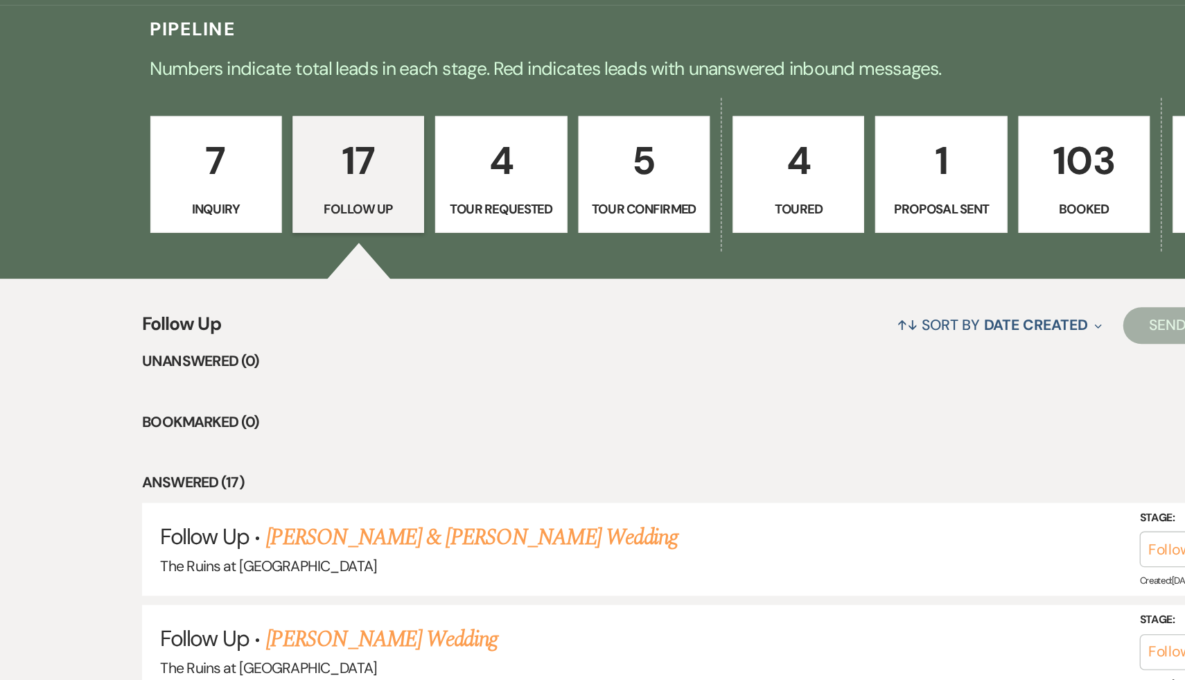
click at [420, 285] on p "4" at bounding box center [417, 288] width 81 height 46
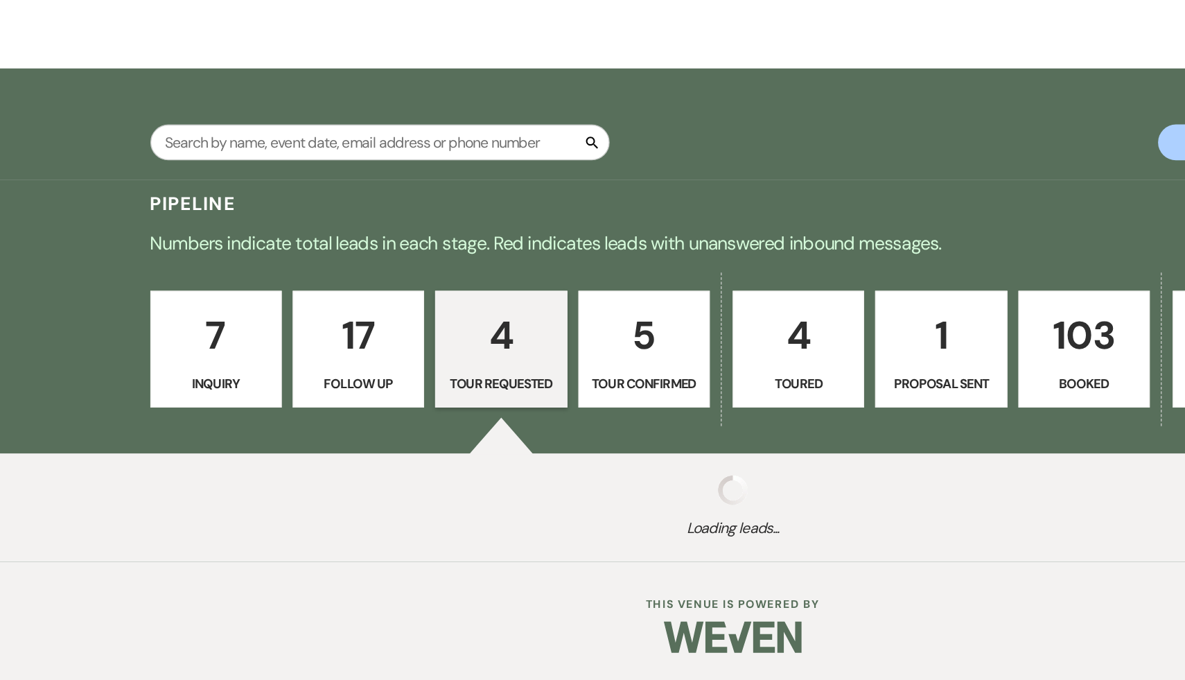
scroll to position [175, 0]
select select "2"
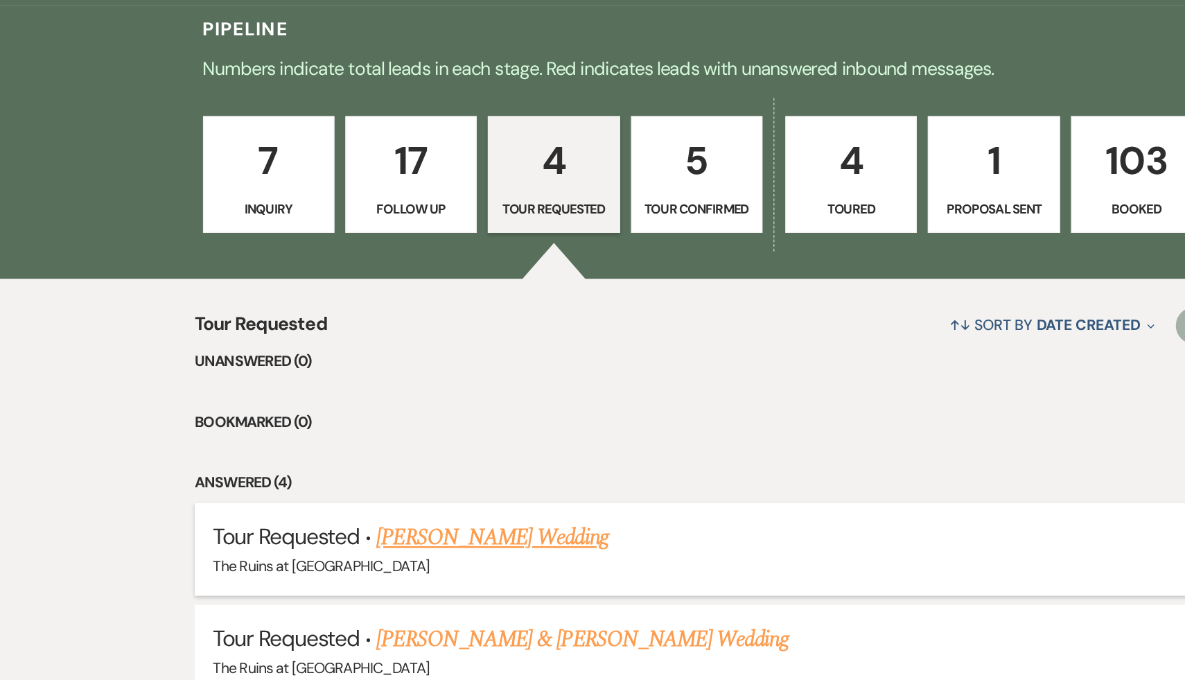
click at [308, 573] on link "Cori Barbato's Wedding" at bounding box center [371, 572] width 175 height 25
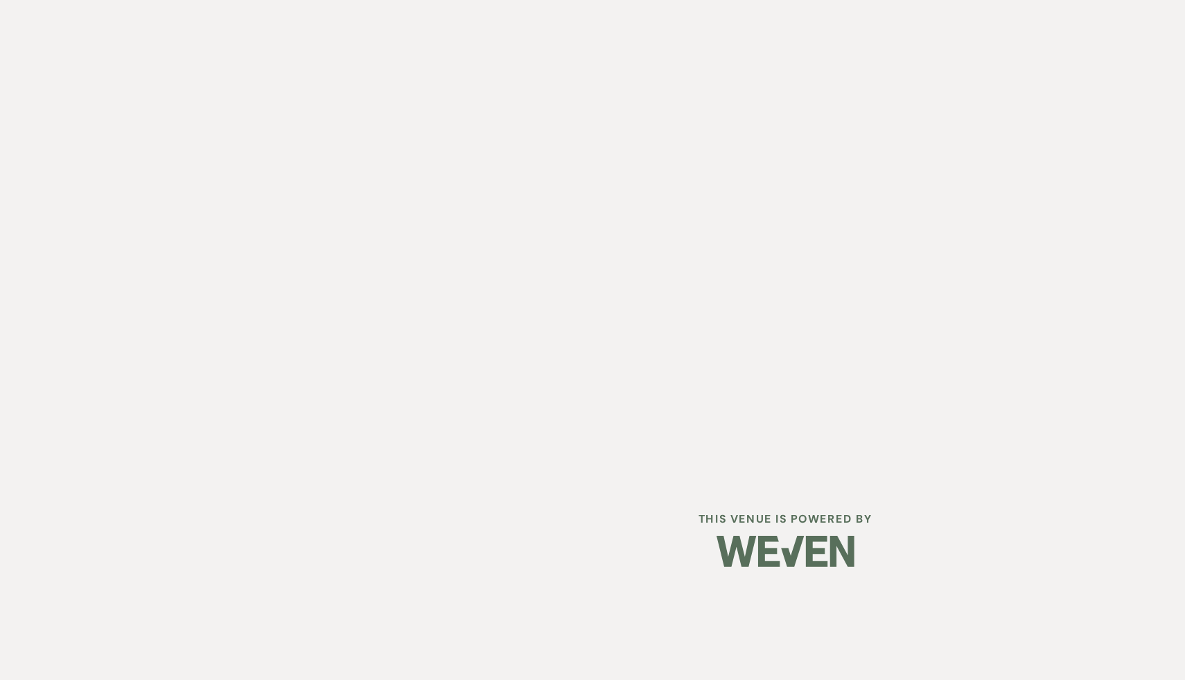
select select "2"
select select "6"
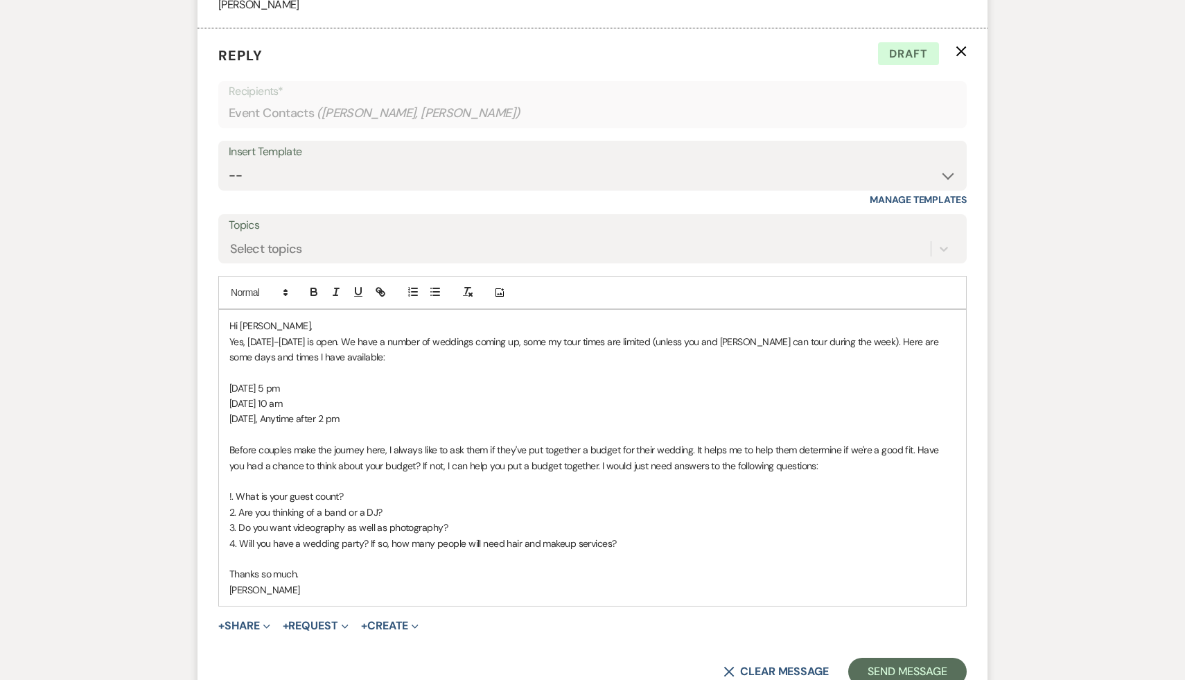
scroll to position [2282, 0]
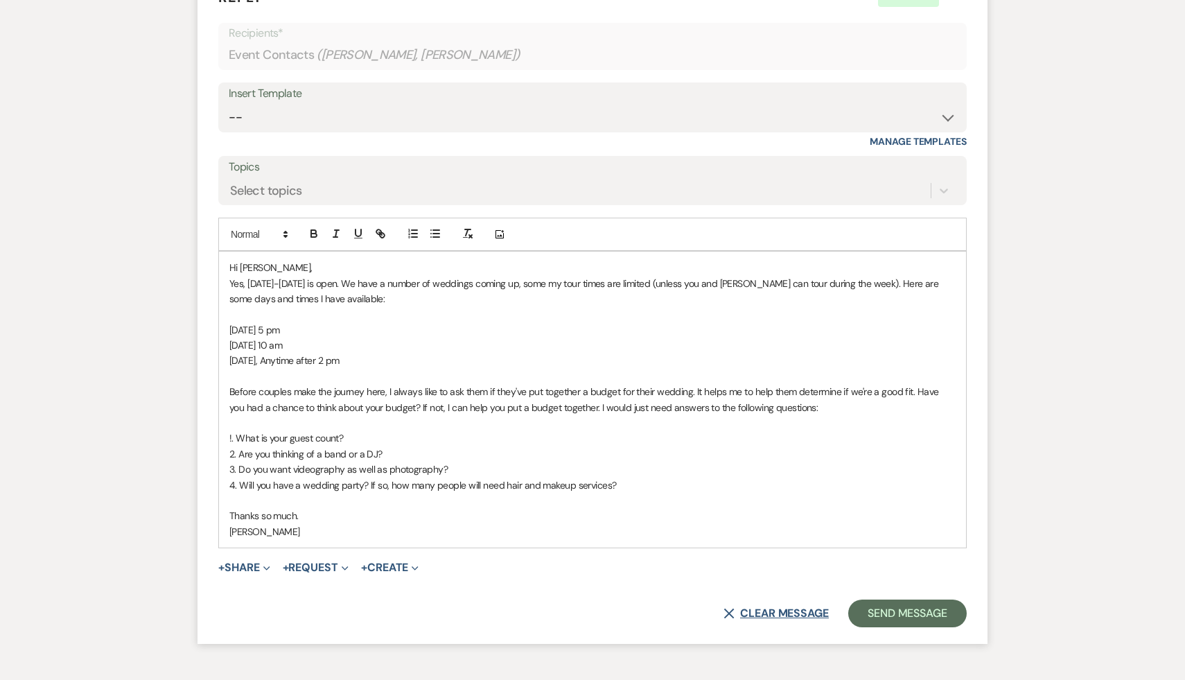
click at [752, 619] on button "X Clear message" at bounding box center [775, 613] width 105 height 11
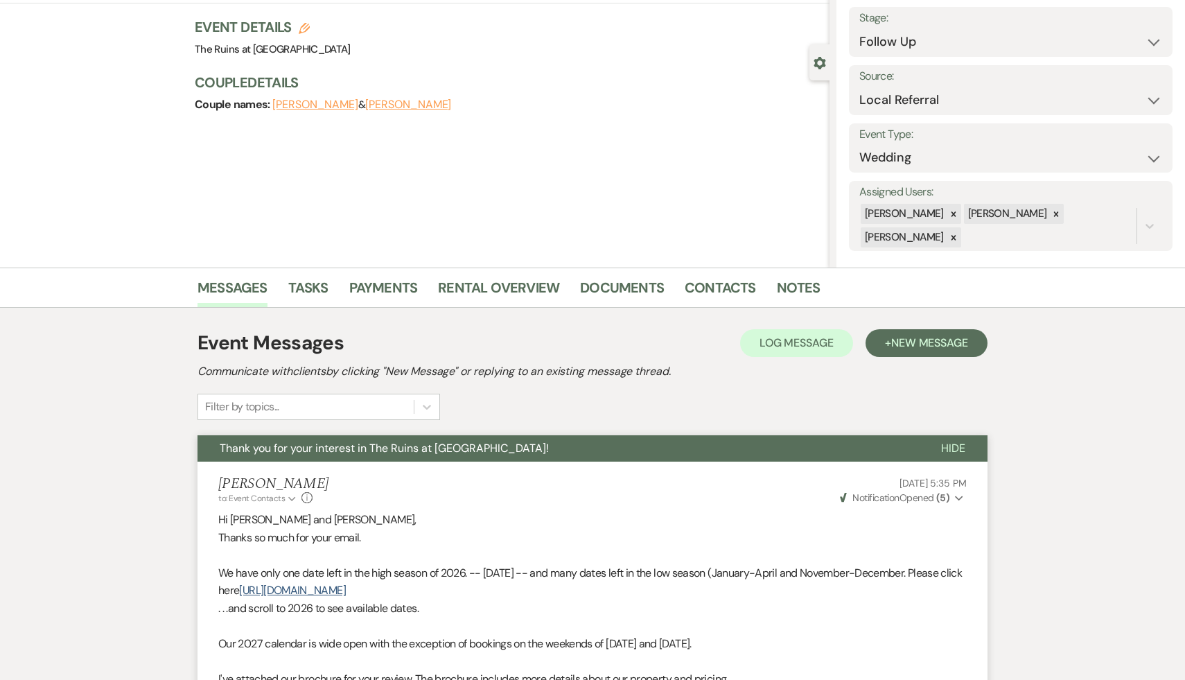
scroll to position [0, 0]
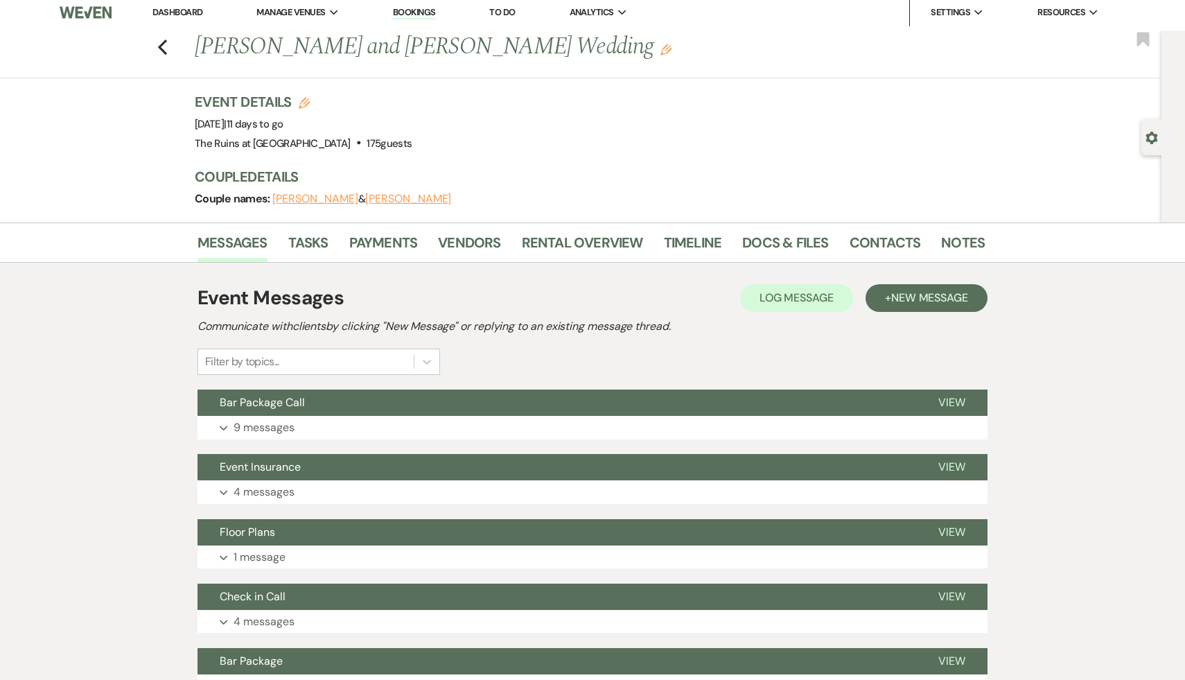
scroll to position [11, 0]
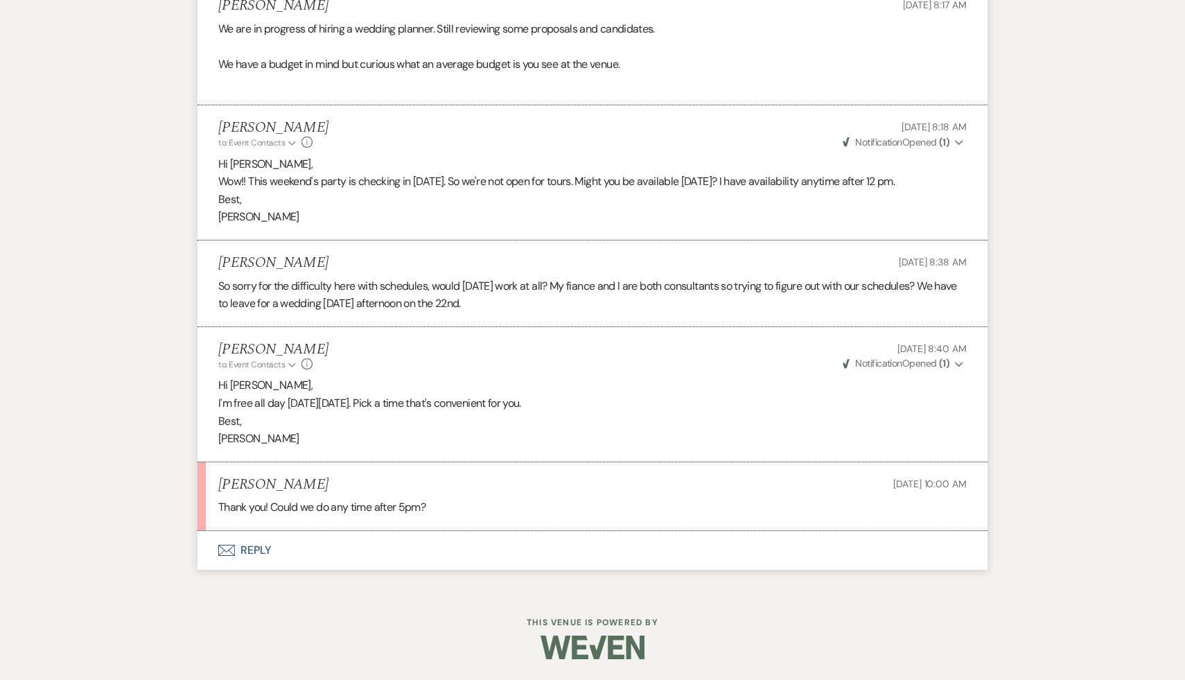
scroll to position [1807, 0]
click at [256, 553] on button "Envelope Reply" at bounding box center [592, 550] width 790 height 39
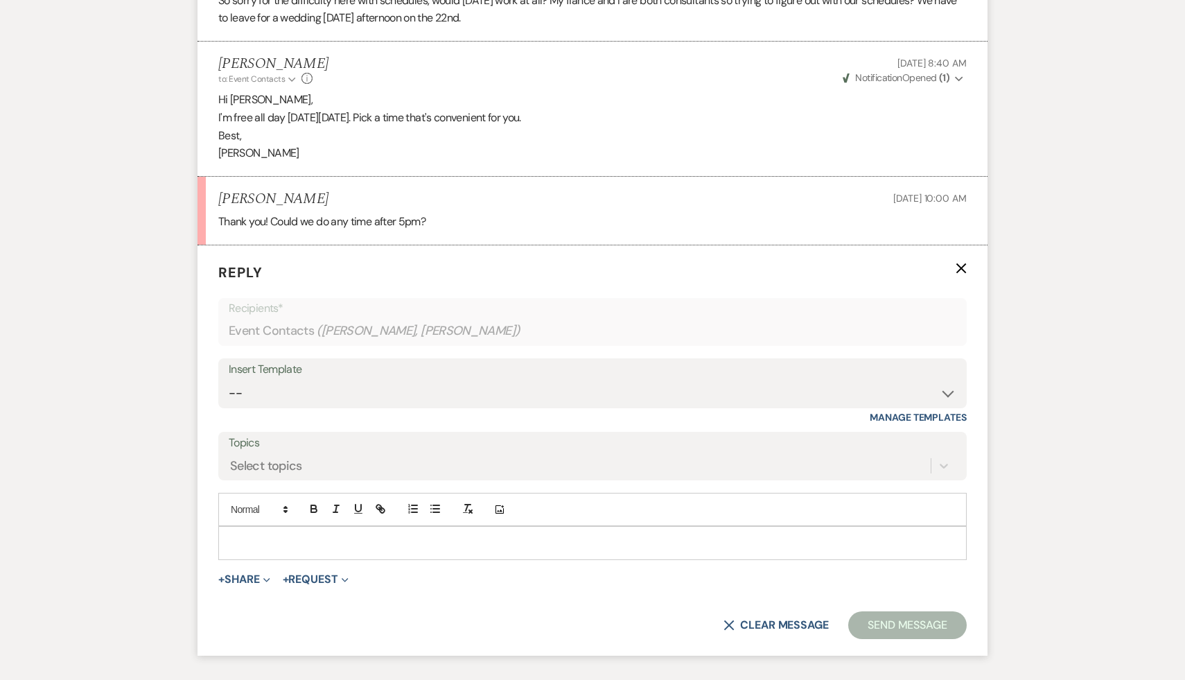
scroll to position [2145, 0]
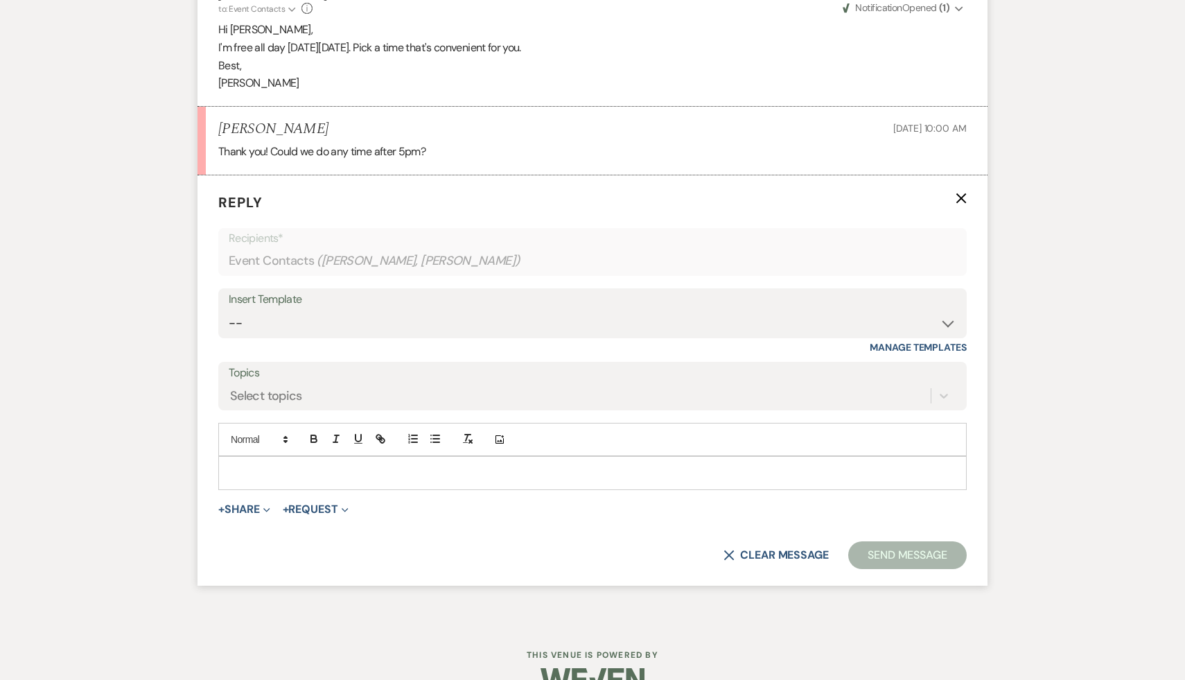
click at [393, 480] on p at bounding box center [592, 472] width 726 height 15
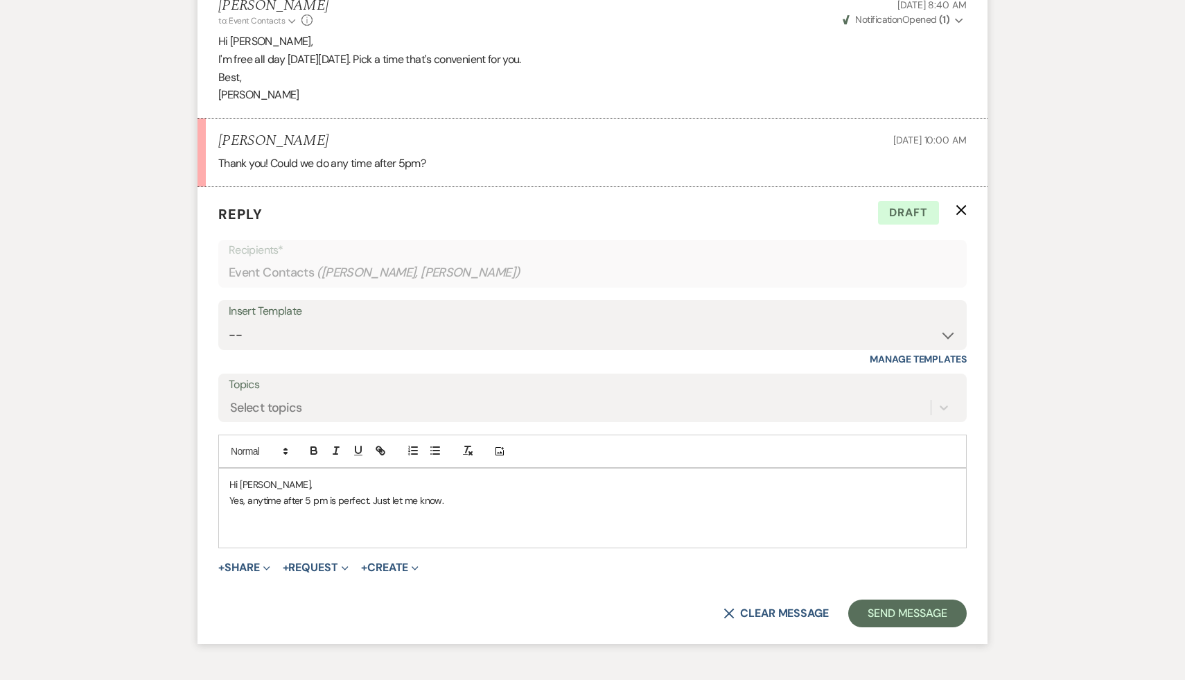
scroll to position [2242, 0]
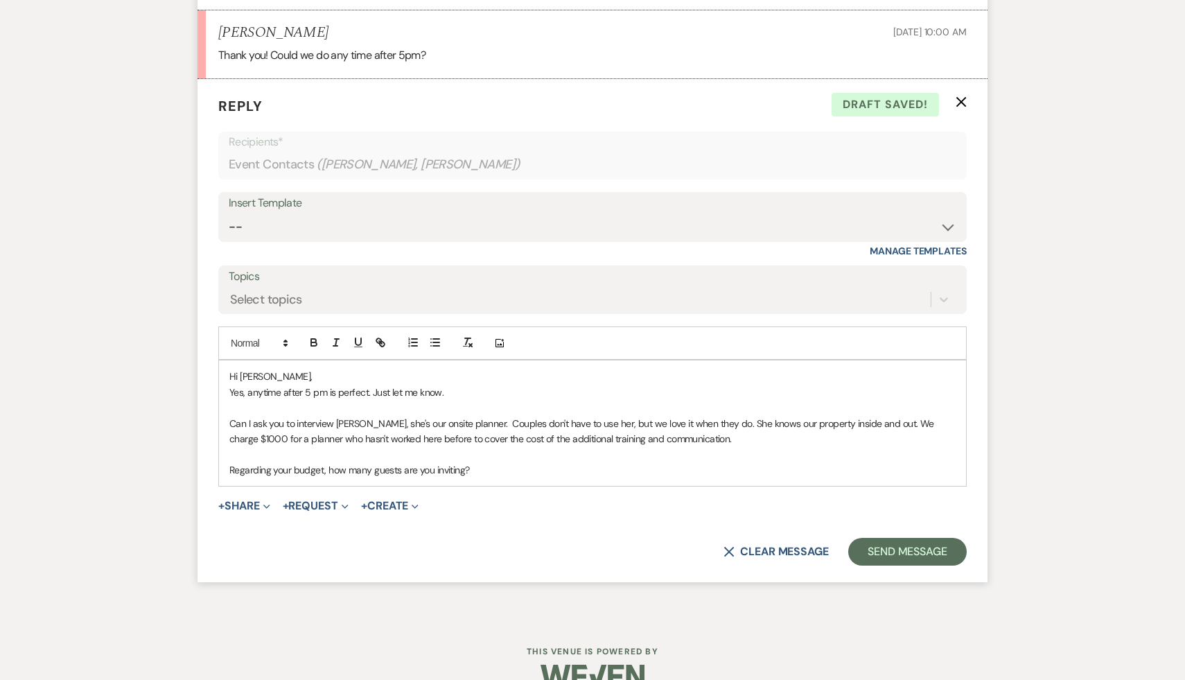
click at [328, 477] on p "Regarding your budget, how many guests are you inviting?" at bounding box center [592, 469] width 726 height 15
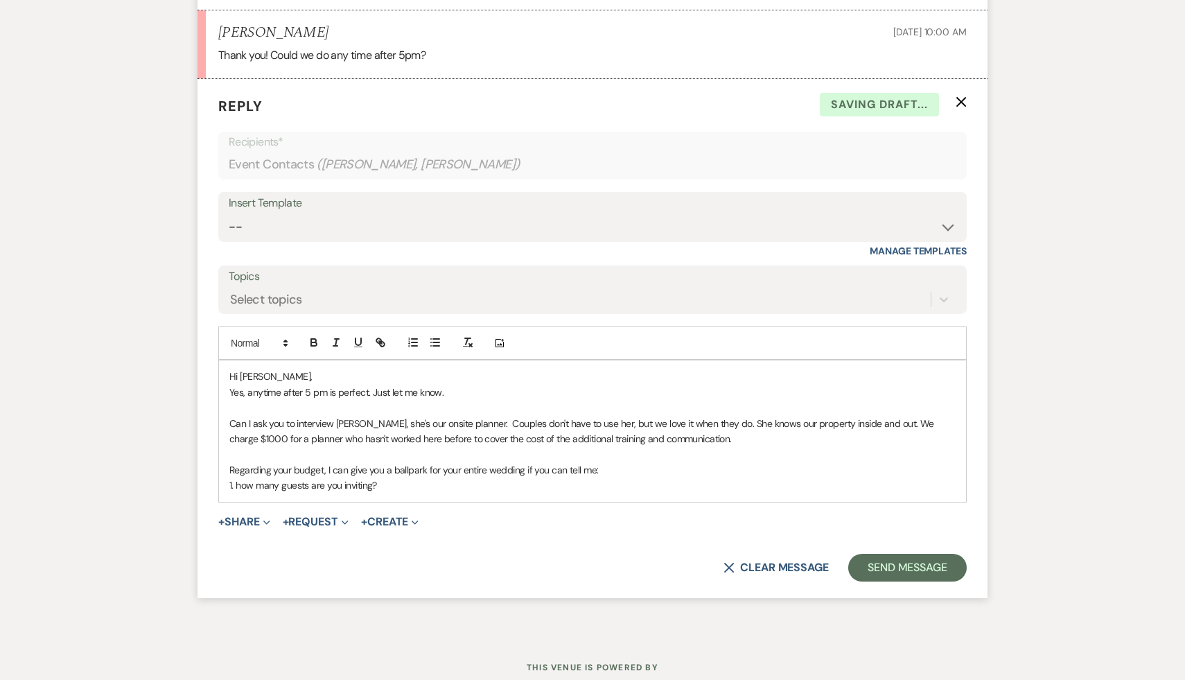
click at [240, 493] on p "1. how many guests are you inviting?" at bounding box center [592, 484] width 726 height 15
click at [440, 493] on p "1. How many guests are you inviting?" at bounding box center [592, 484] width 726 height 15
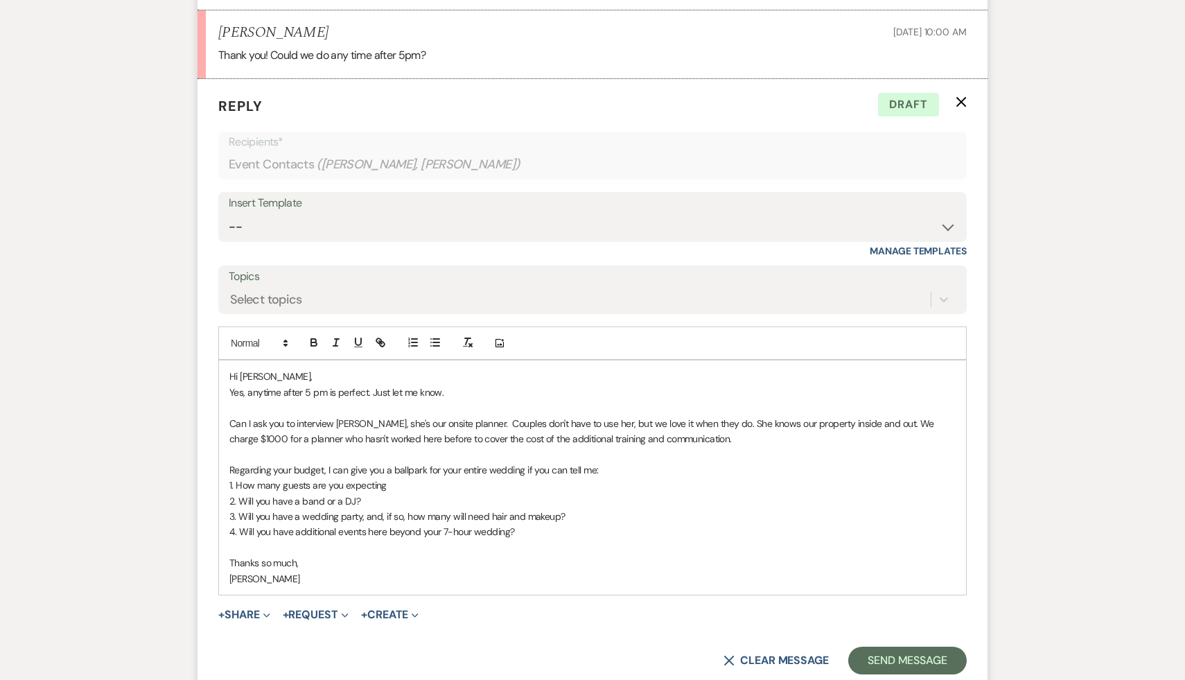
click at [887, 441] on p "Can I ask you to interview Lara Burek, she's our onsite planner. Couples don't …" at bounding box center [592, 431] width 726 height 31
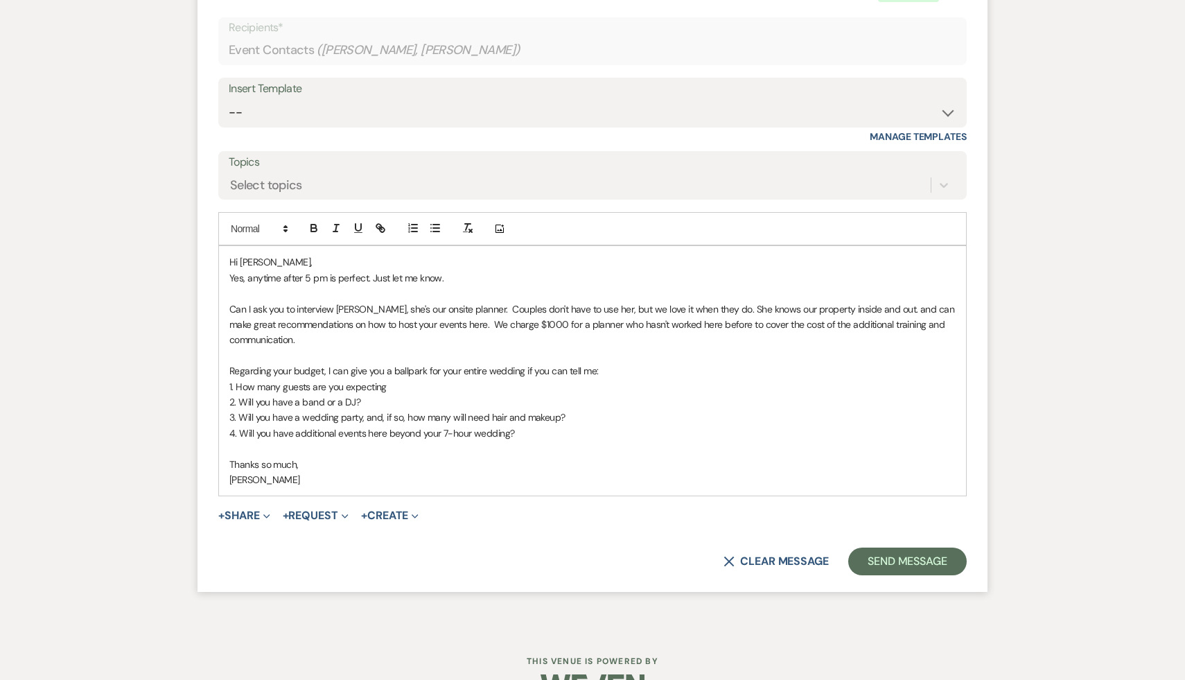
scroll to position [2364, 0]
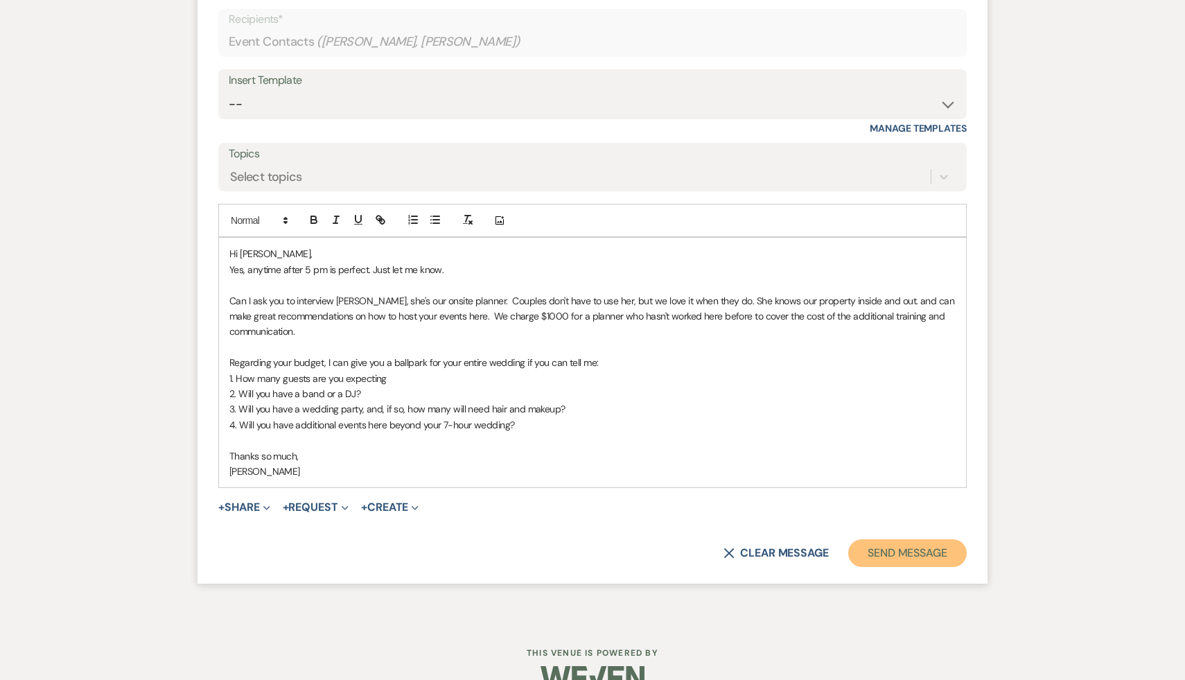
click at [921, 567] on button "Send Message" at bounding box center [907, 553] width 118 height 28
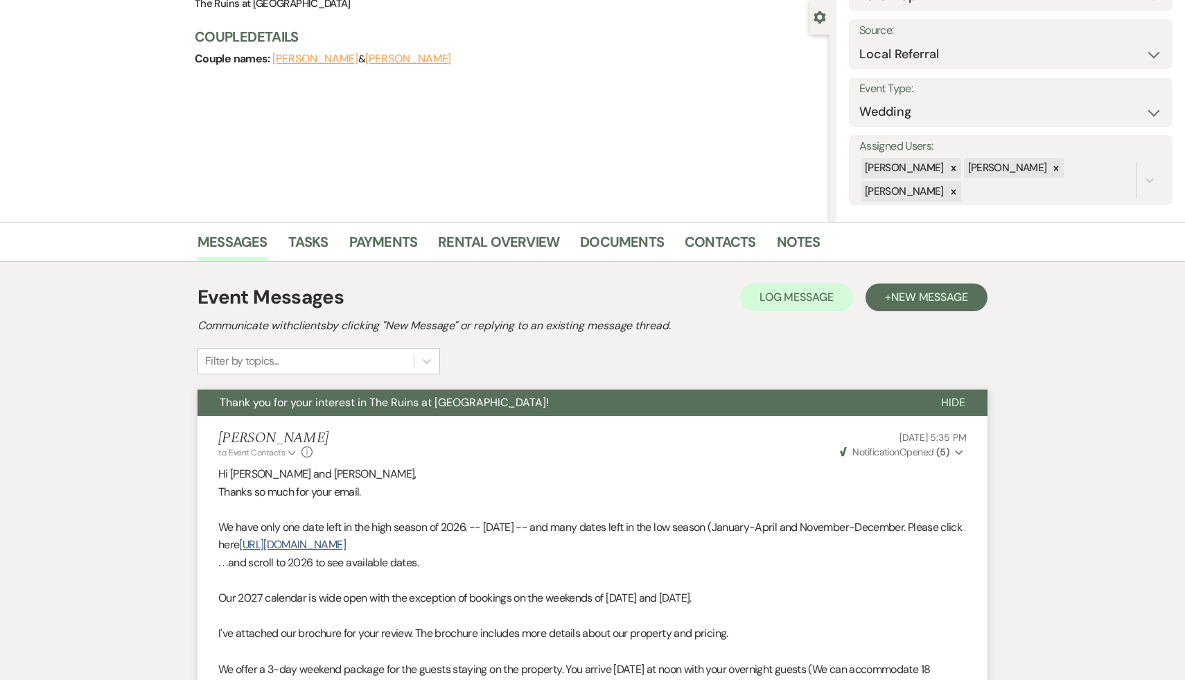
scroll to position [0, 0]
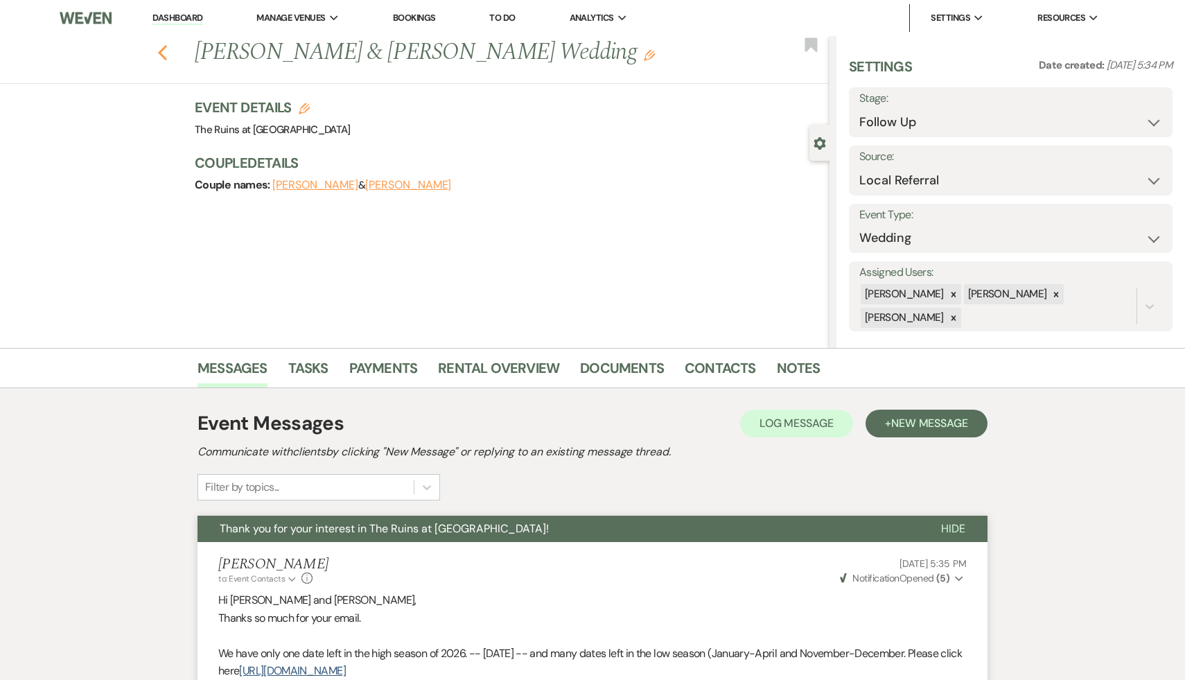
click at [162, 45] on icon "Previous" at bounding box center [162, 52] width 10 height 17
